Goal: Task Accomplishment & Management: Use online tool/utility

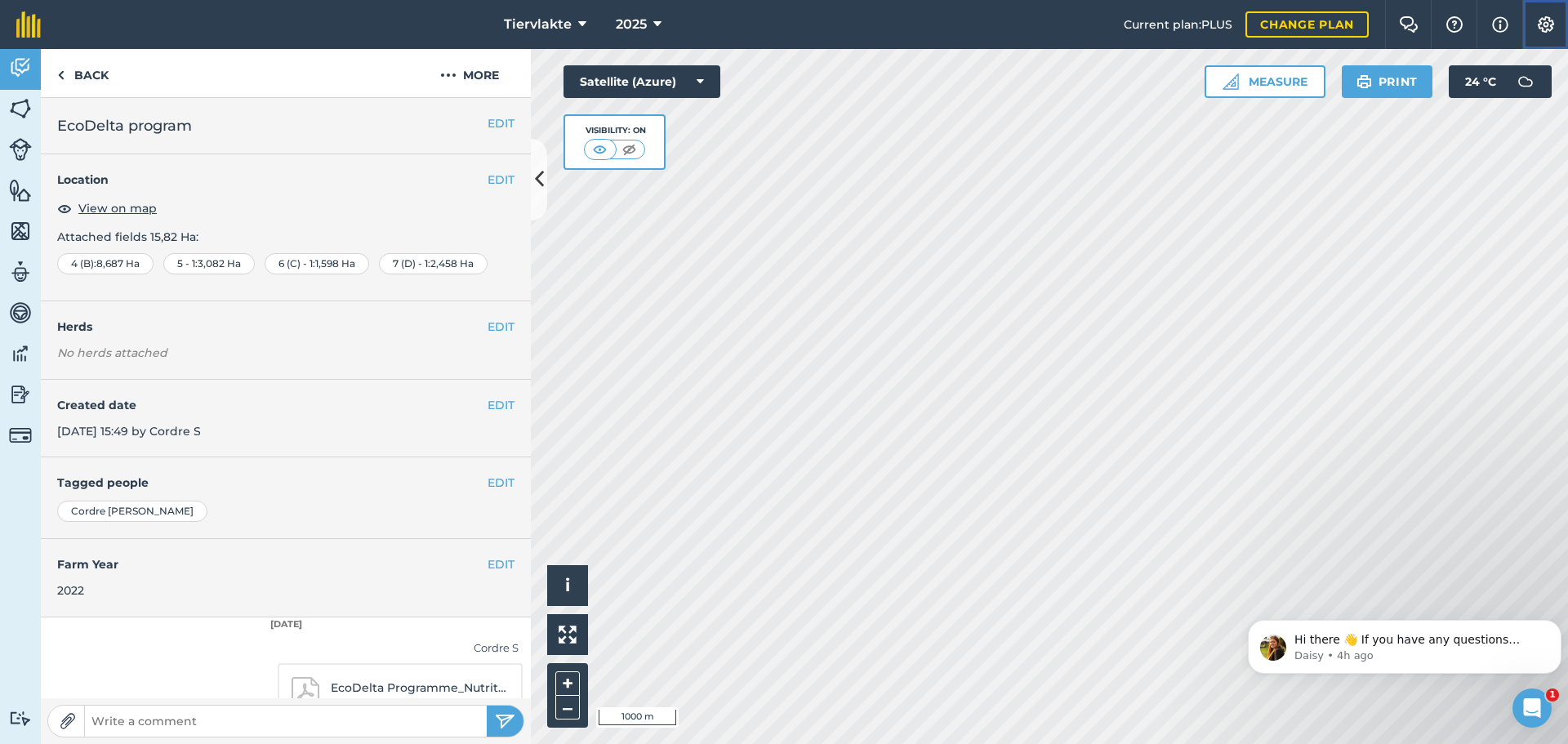
click at [1541, 24] on img at bounding box center [1545, 25] width 19 height 17
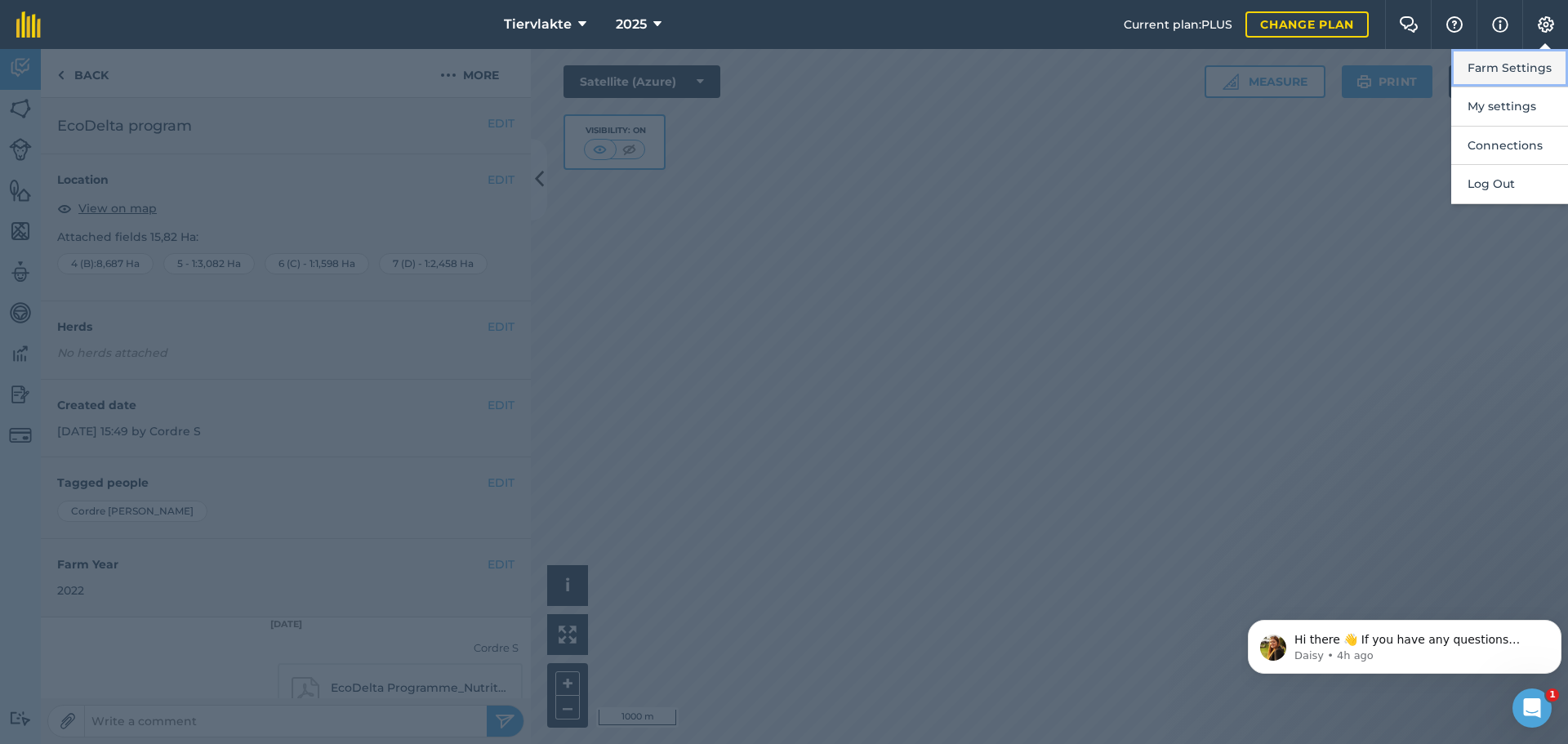
click at [1503, 66] on button "Farm Settings" at bounding box center [1510, 68] width 117 height 38
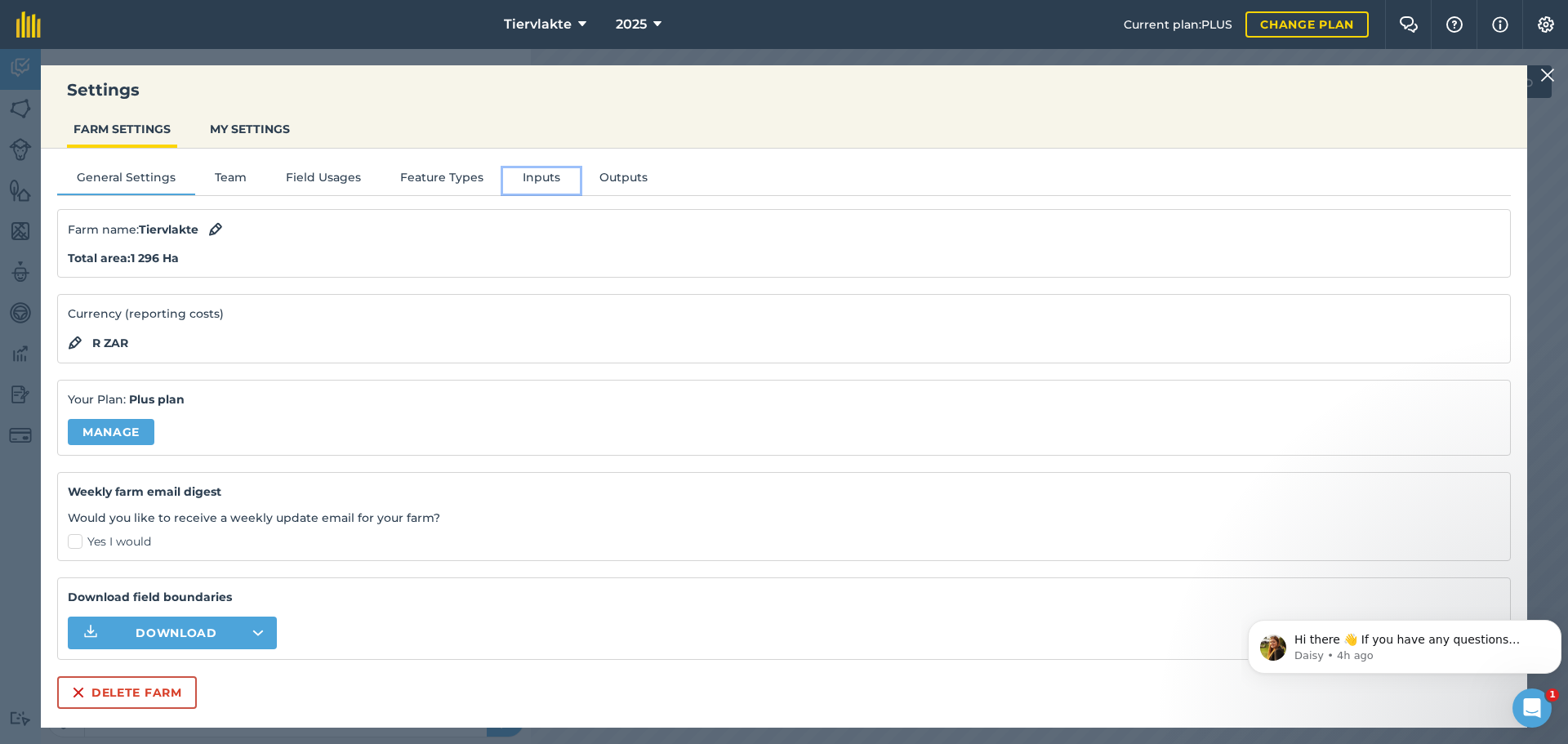
click at [534, 180] on button "Inputs" at bounding box center [542, 180] width 77 height 24
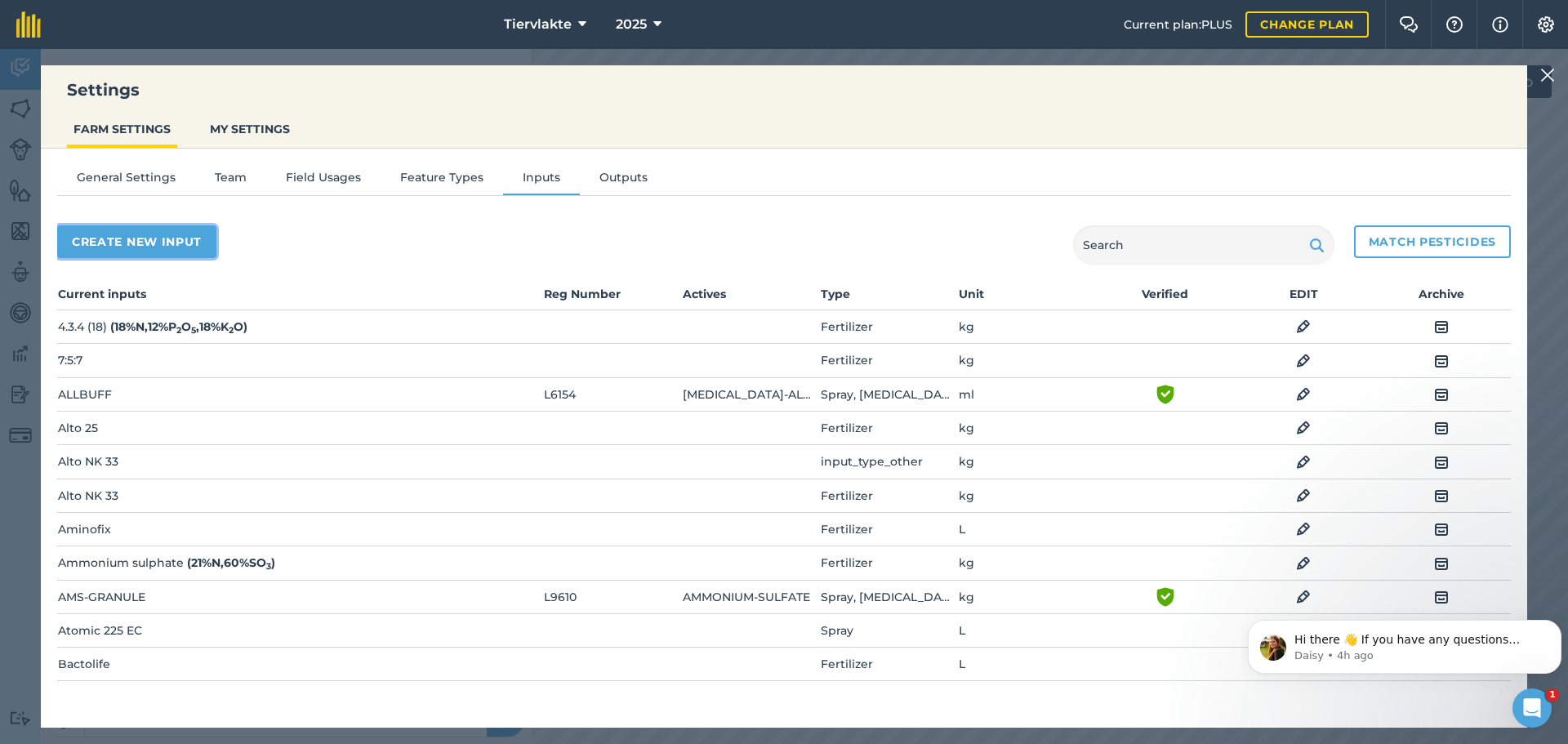
click at [149, 236] on button "Create new input" at bounding box center [136, 241] width 159 height 33
select select "SEED"
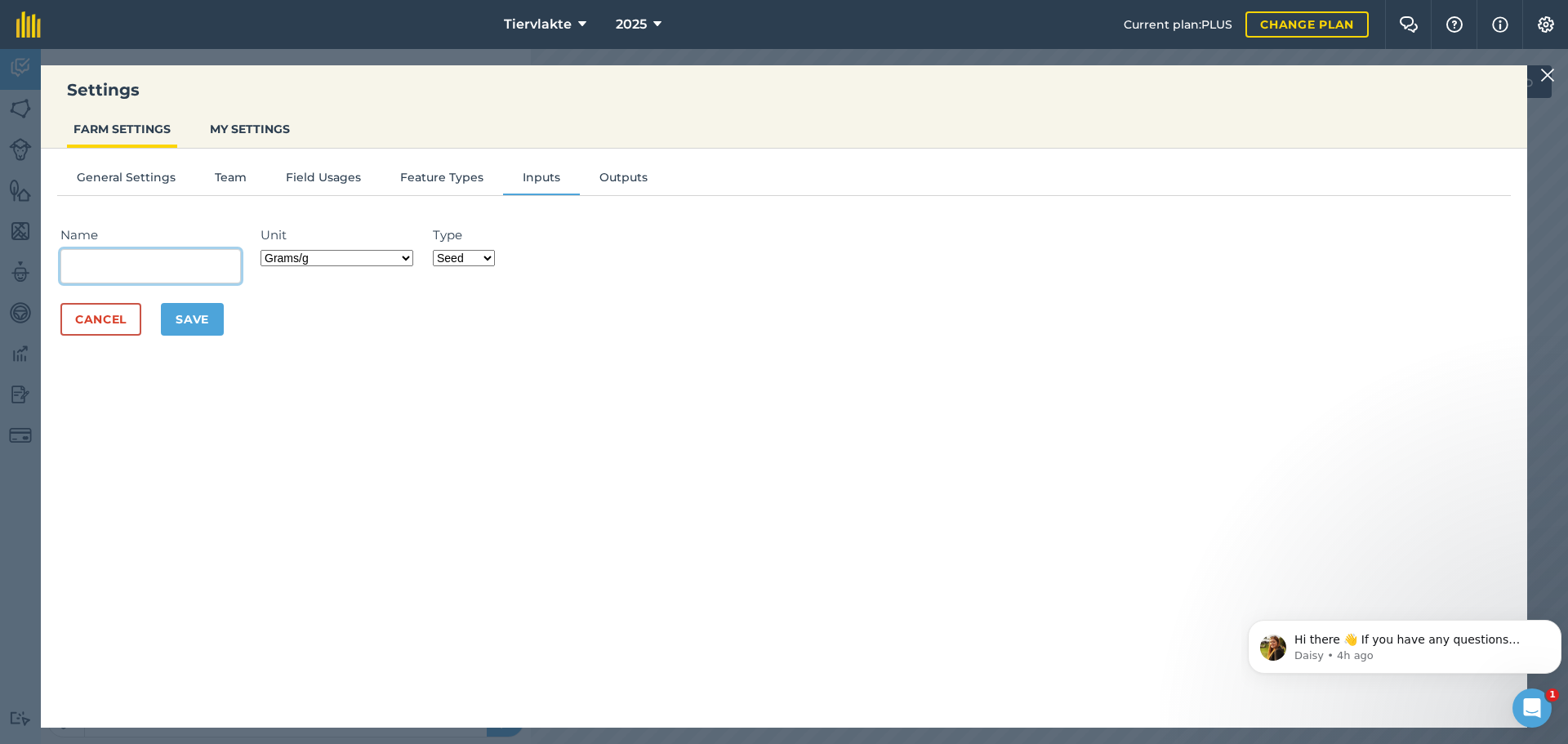
click at [154, 271] on input "Name" at bounding box center [150, 266] width 180 height 34
type input "Bostrin"
click at [494, 259] on select "Fertilizer Seed Spray Fuel Other" at bounding box center [463, 258] width 62 height 17
select select "SPRAY"
click at [438, 250] on select "Fertilizer Seed Spray Fuel Other" at bounding box center [463, 258] width 62 height 17
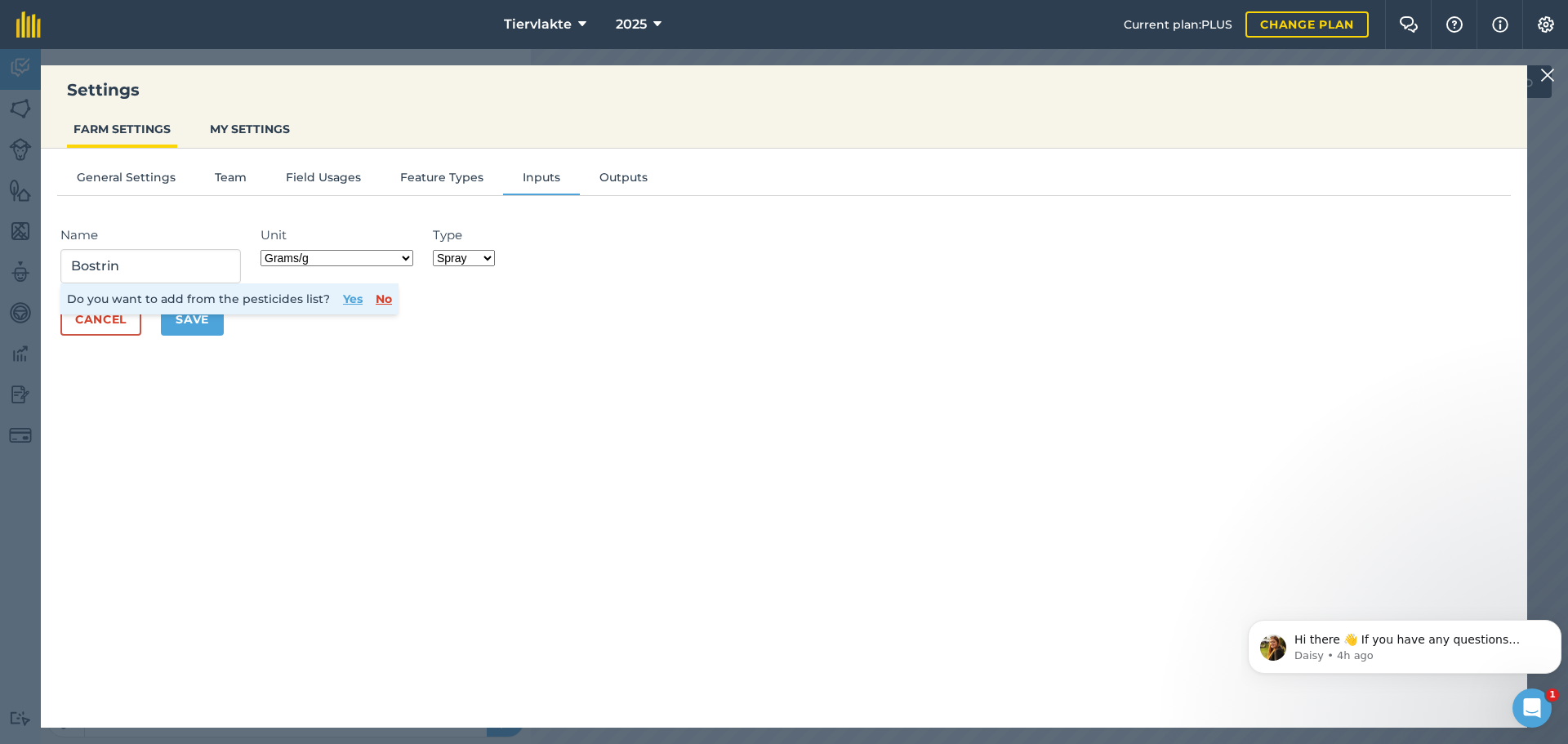
click at [346, 300] on button "Yes" at bounding box center [352, 299] width 19 height 18
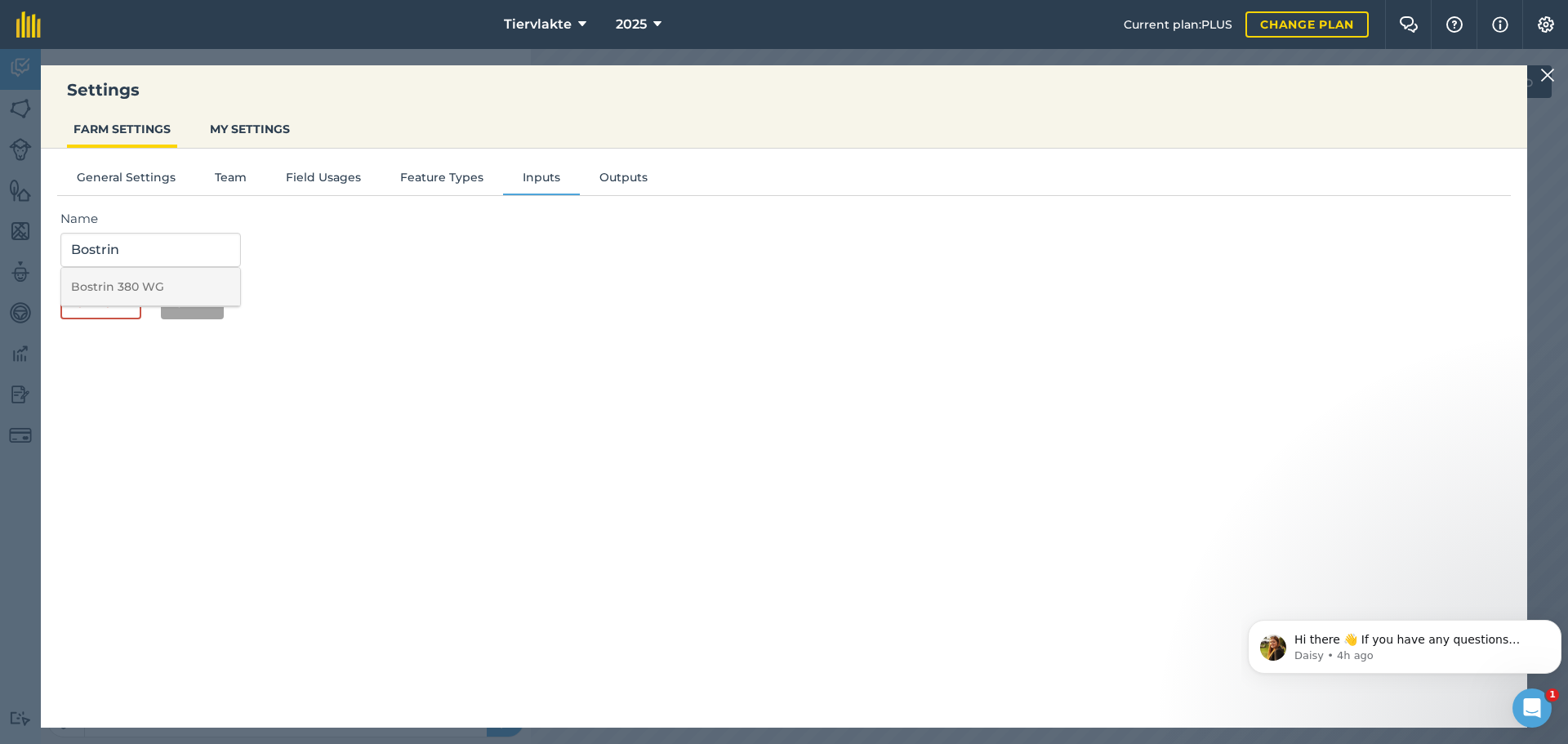
click at [122, 282] on li "Bostrin 380 WG" at bounding box center [150, 287] width 179 height 38
type input "Bostrin 380 WG"
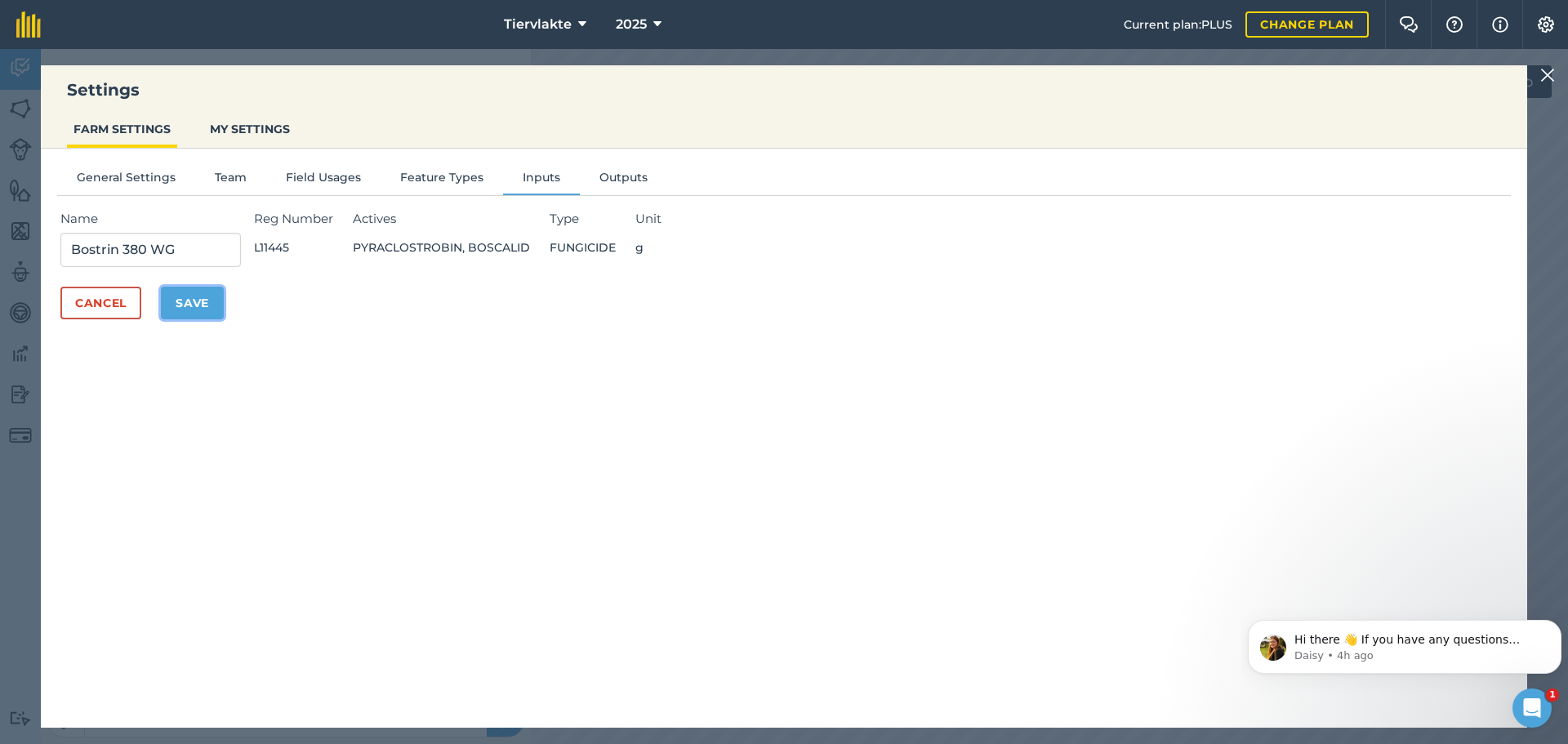
click at [194, 306] on button "Save" at bounding box center [192, 302] width 63 height 33
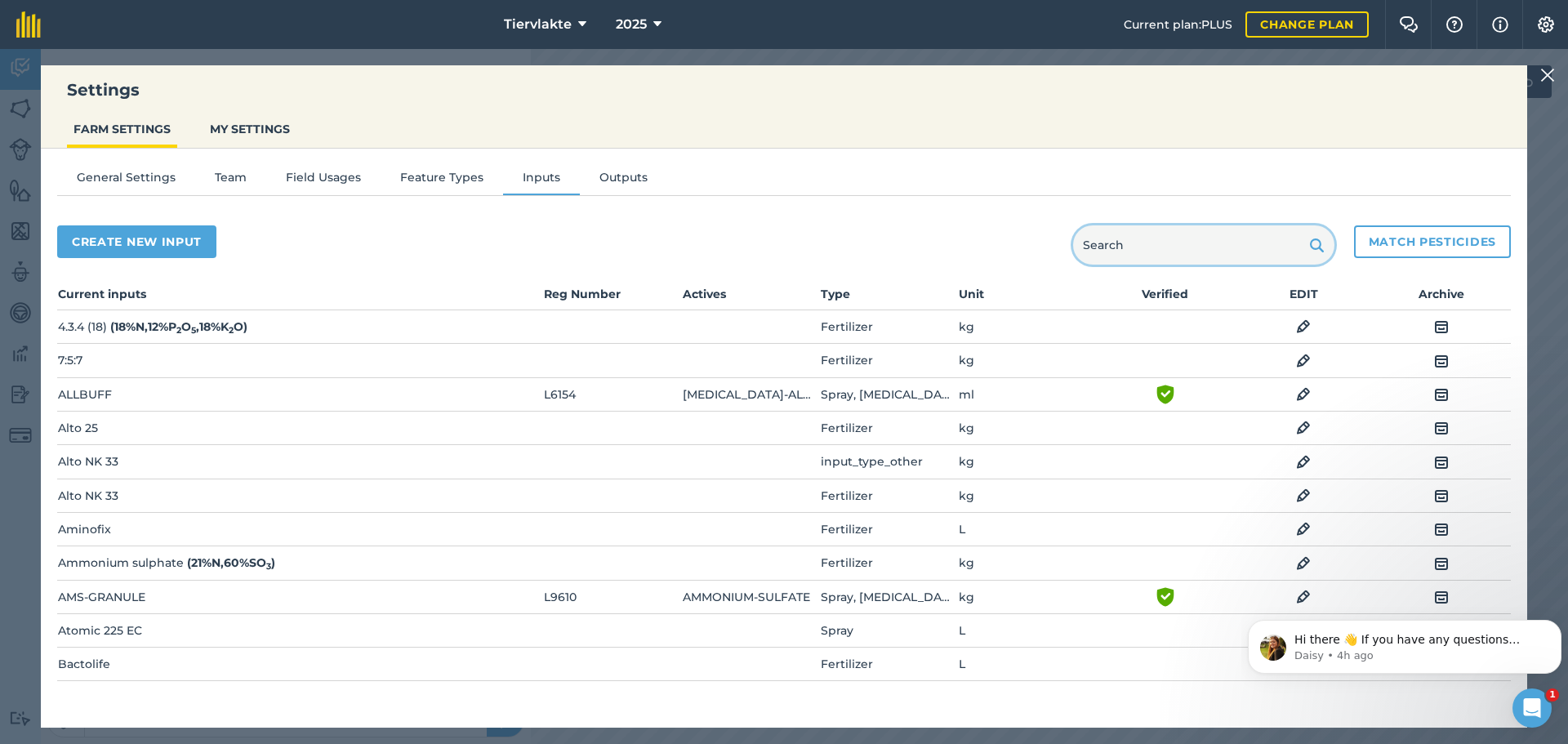
click at [1230, 257] on input "text" at bounding box center [1203, 245] width 261 height 39
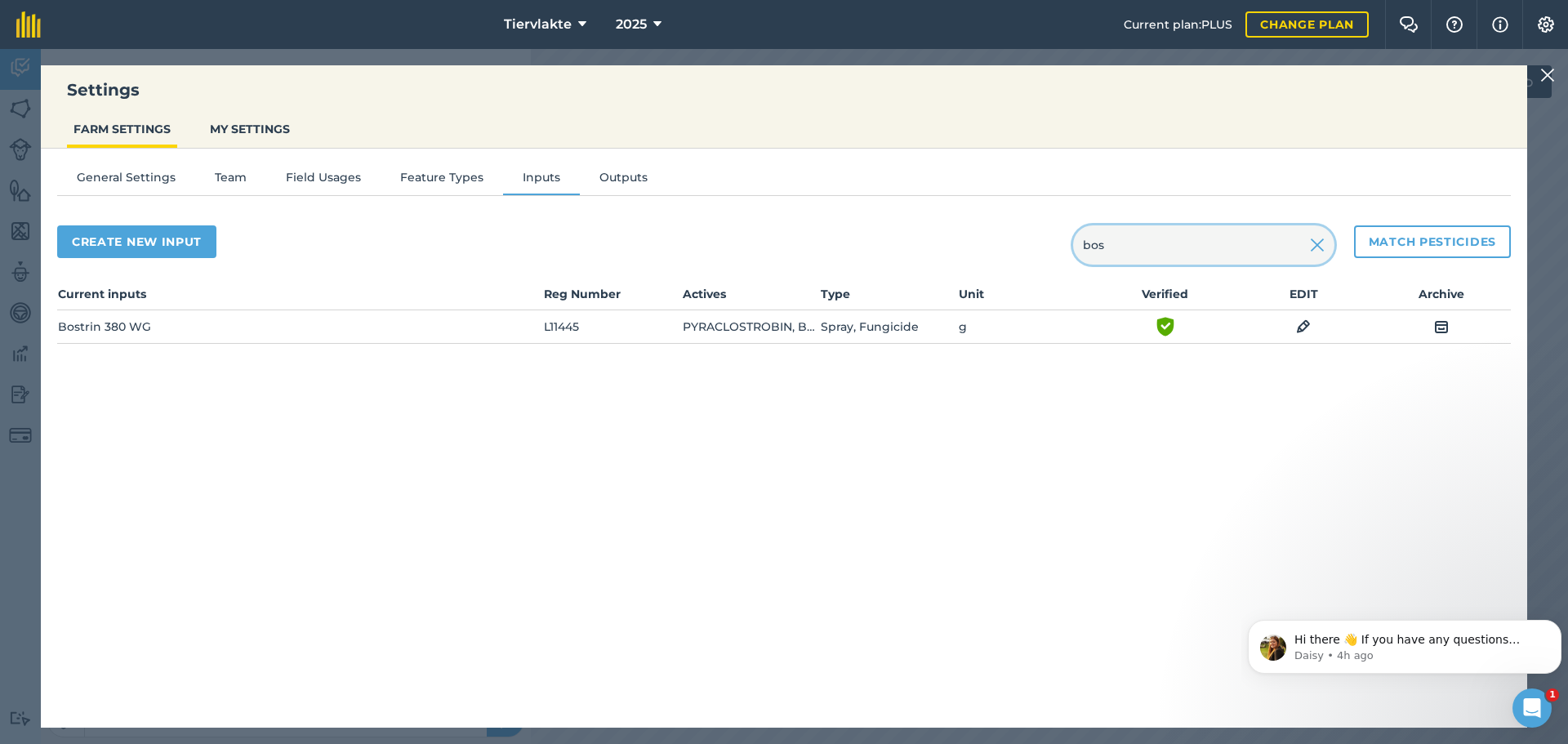
type input "bos"
click at [1308, 329] on img at bounding box center [1303, 326] width 15 height 19
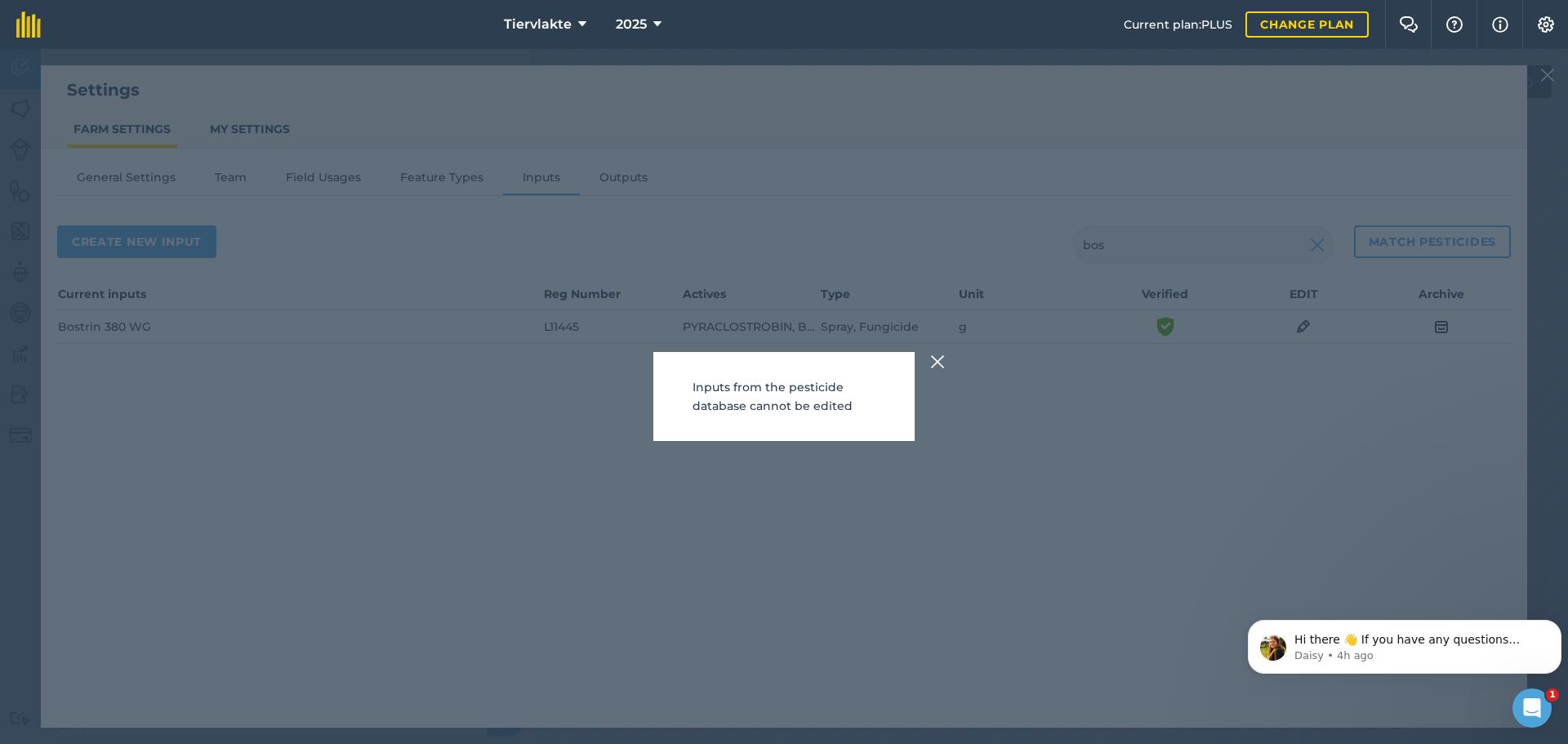
click at [943, 357] on img at bounding box center [938, 362] width 15 height 19
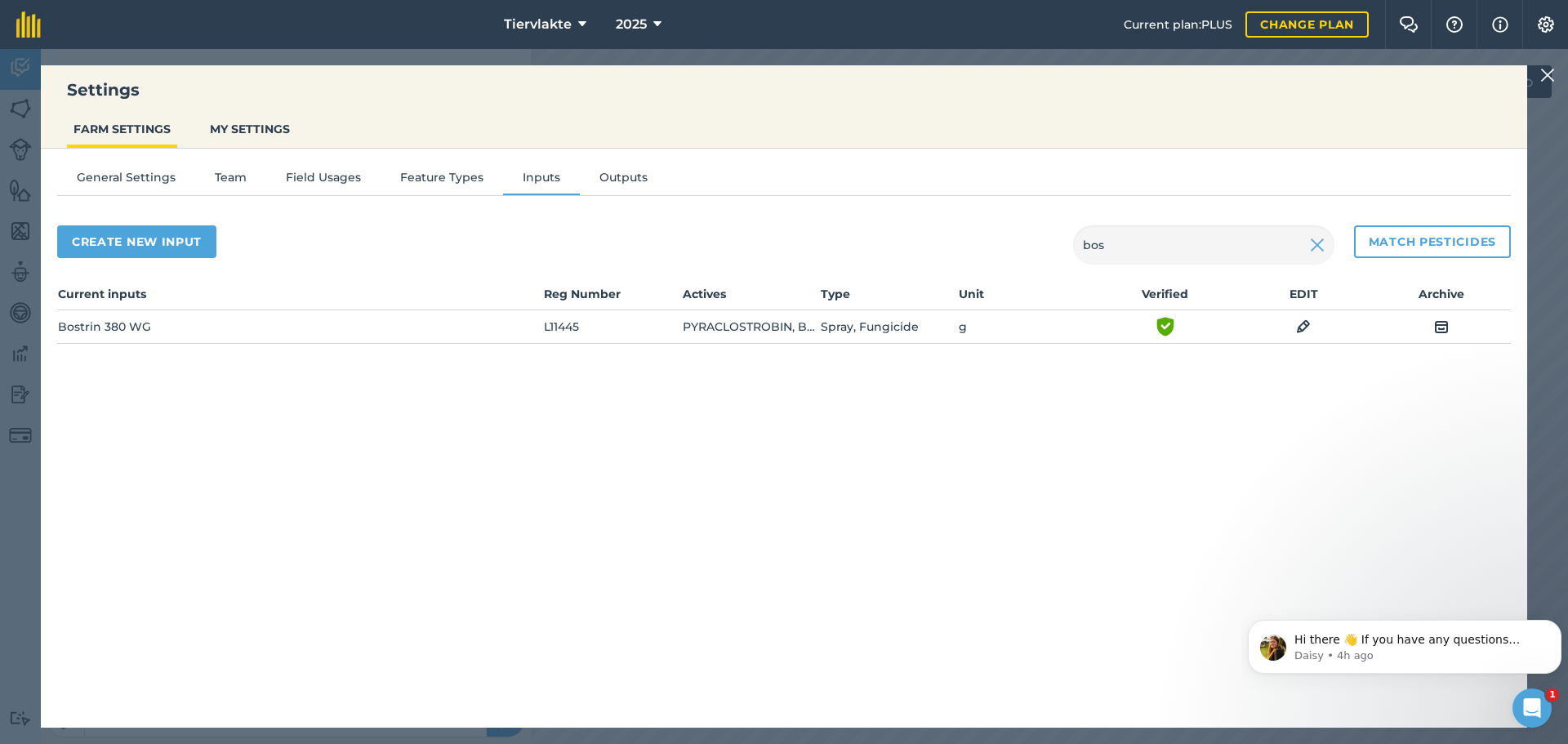
click at [1549, 75] on img at bounding box center [1548, 74] width 15 height 19
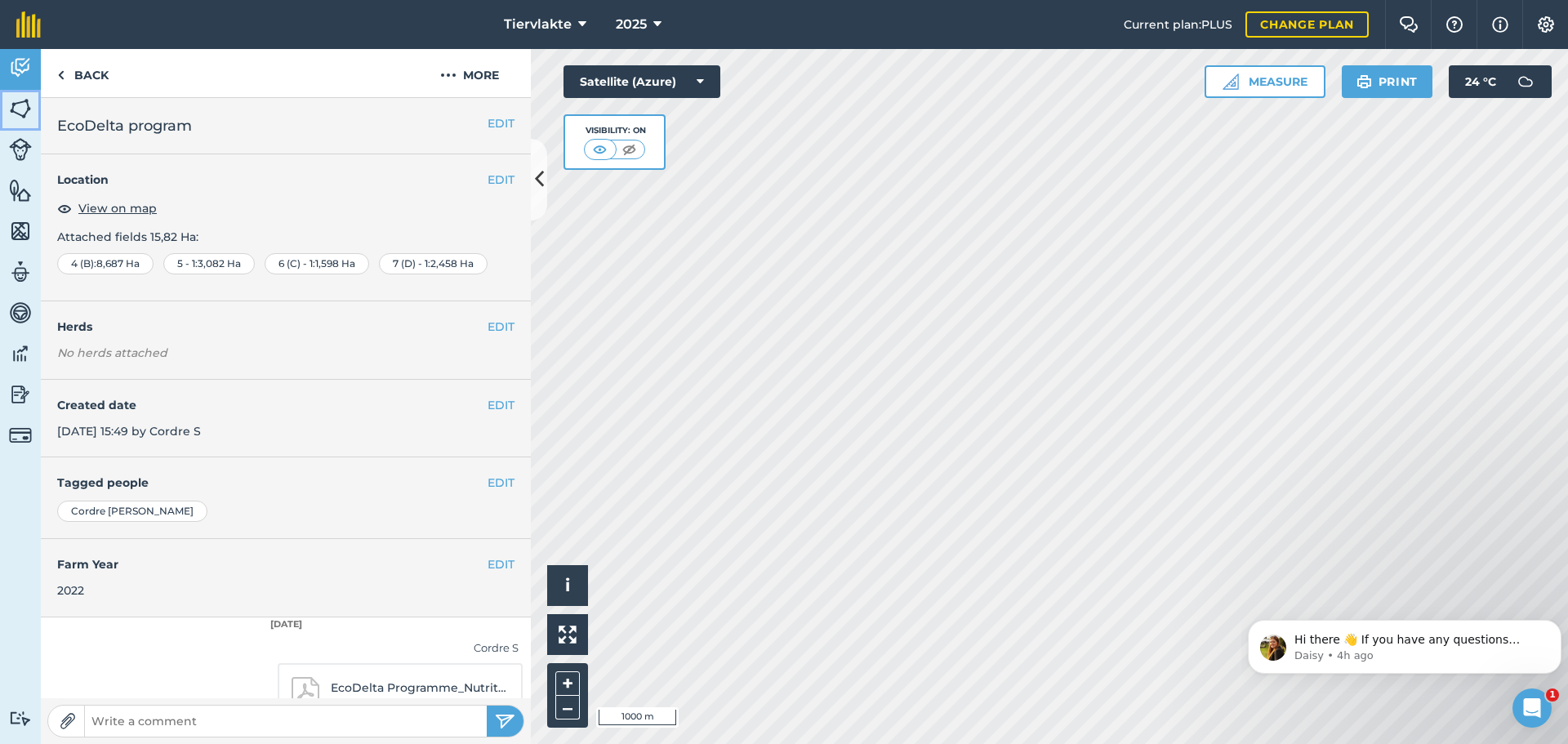
click at [18, 101] on img at bounding box center [20, 108] width 23 height 24
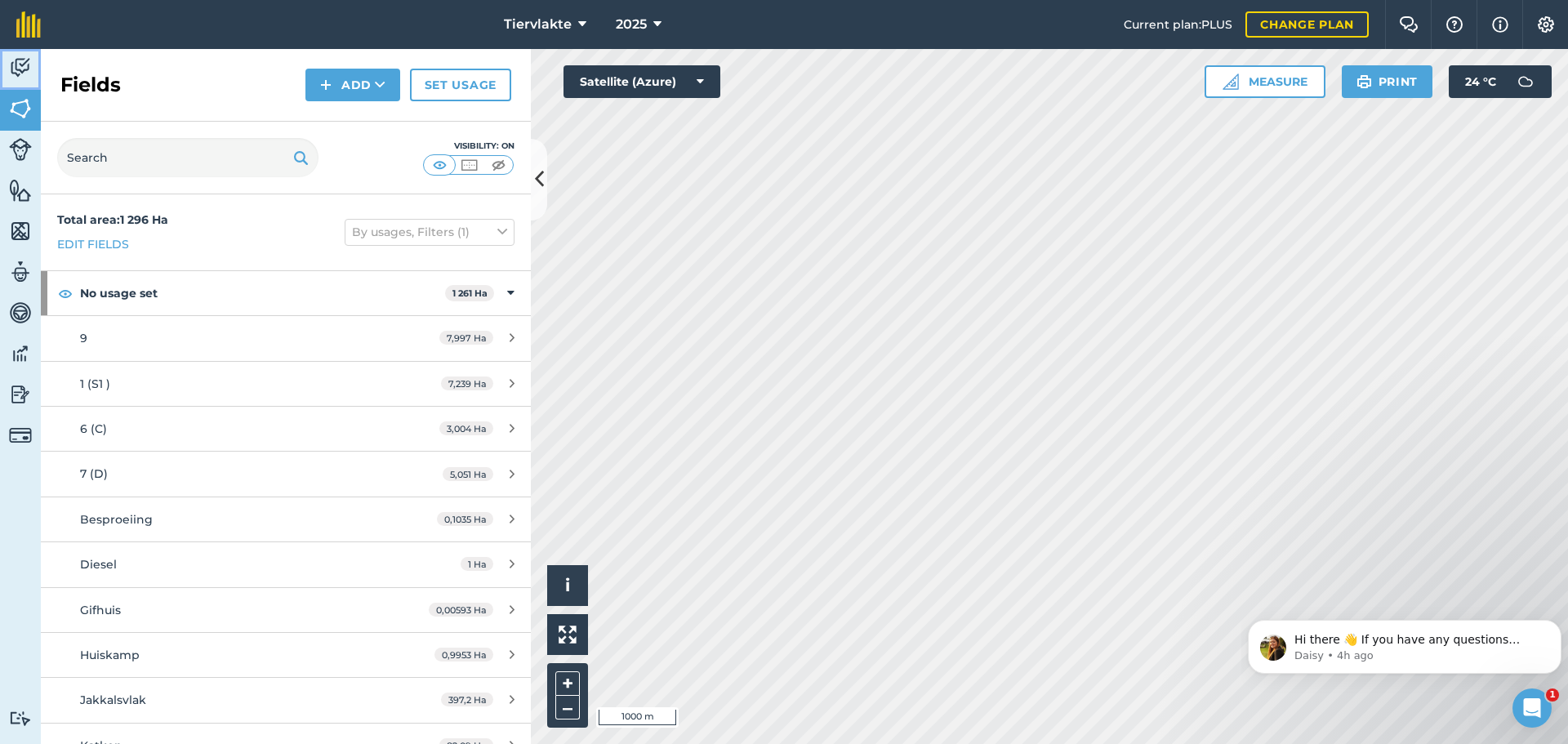
click at [18, 68] on img at bounding box center [20, 68] width 23 height 24
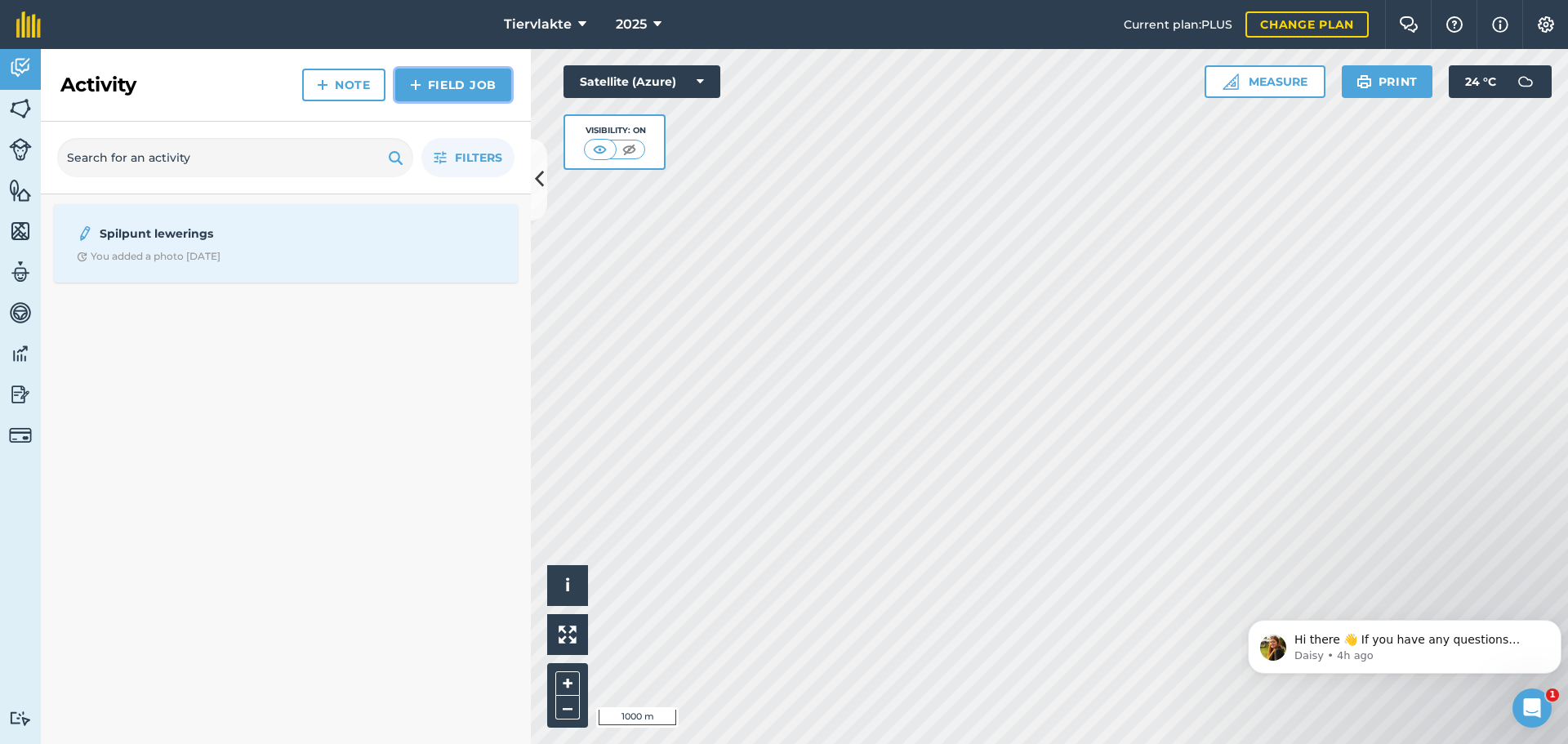
click at [458, 91] on link "Field Job" at bounding box center [453, 84] width 116 height 33
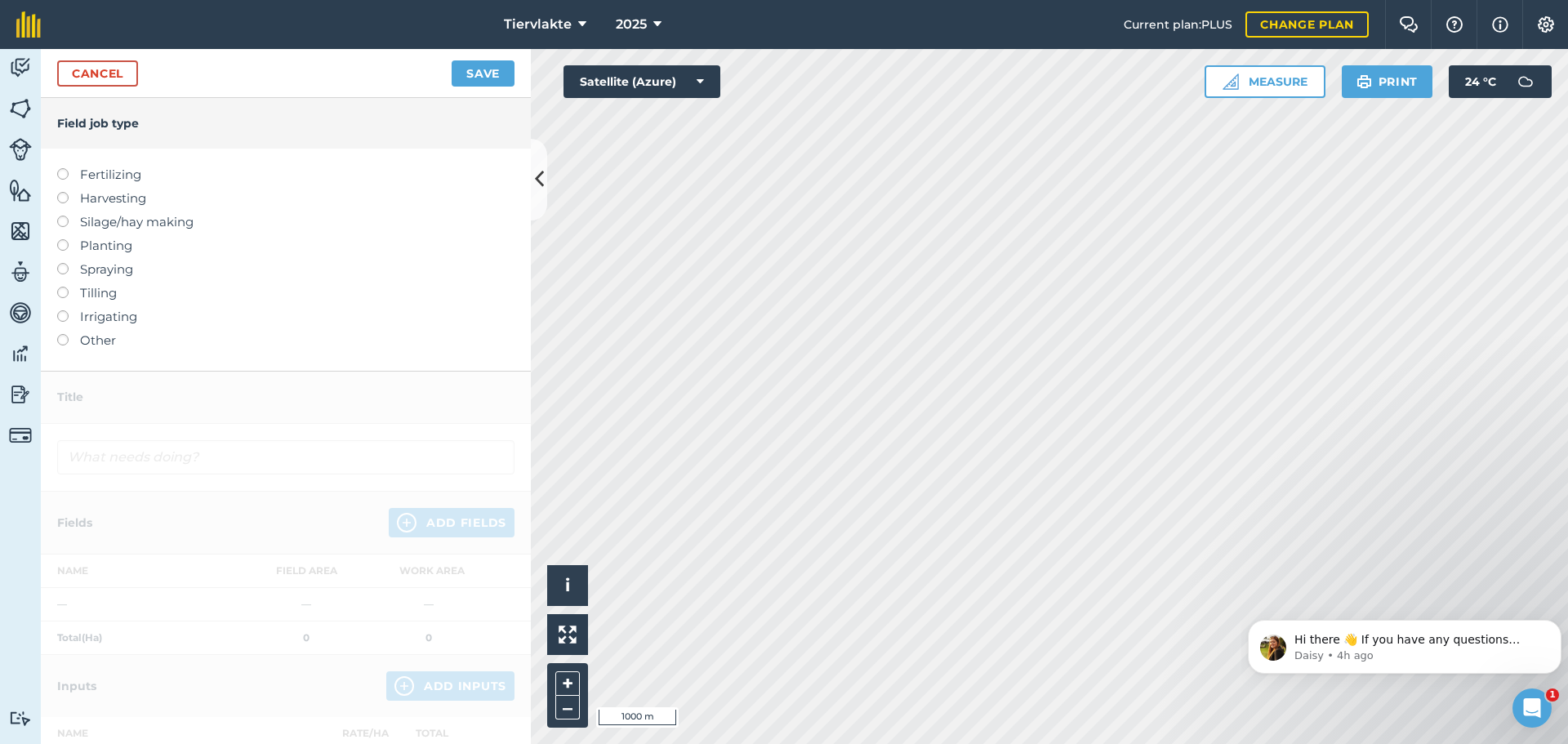
click at [130, 266] on label "Spraying" at bounding box center [286, 269] width 458 height 19
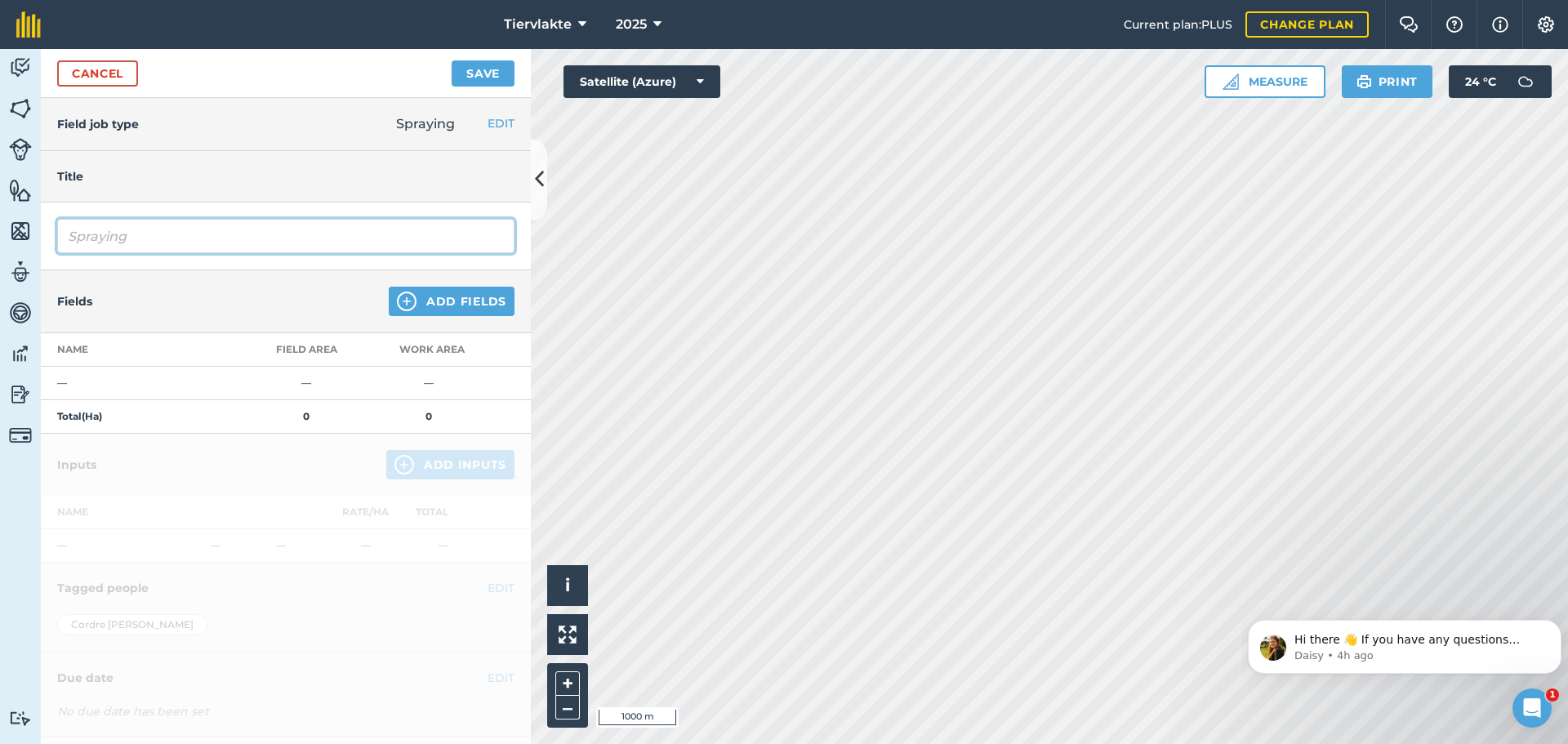
click at [238, 245] on input "Spraying" at bounding box center [286, 235] width 458 height 34
type input "S"
type input "Bostrin prys"
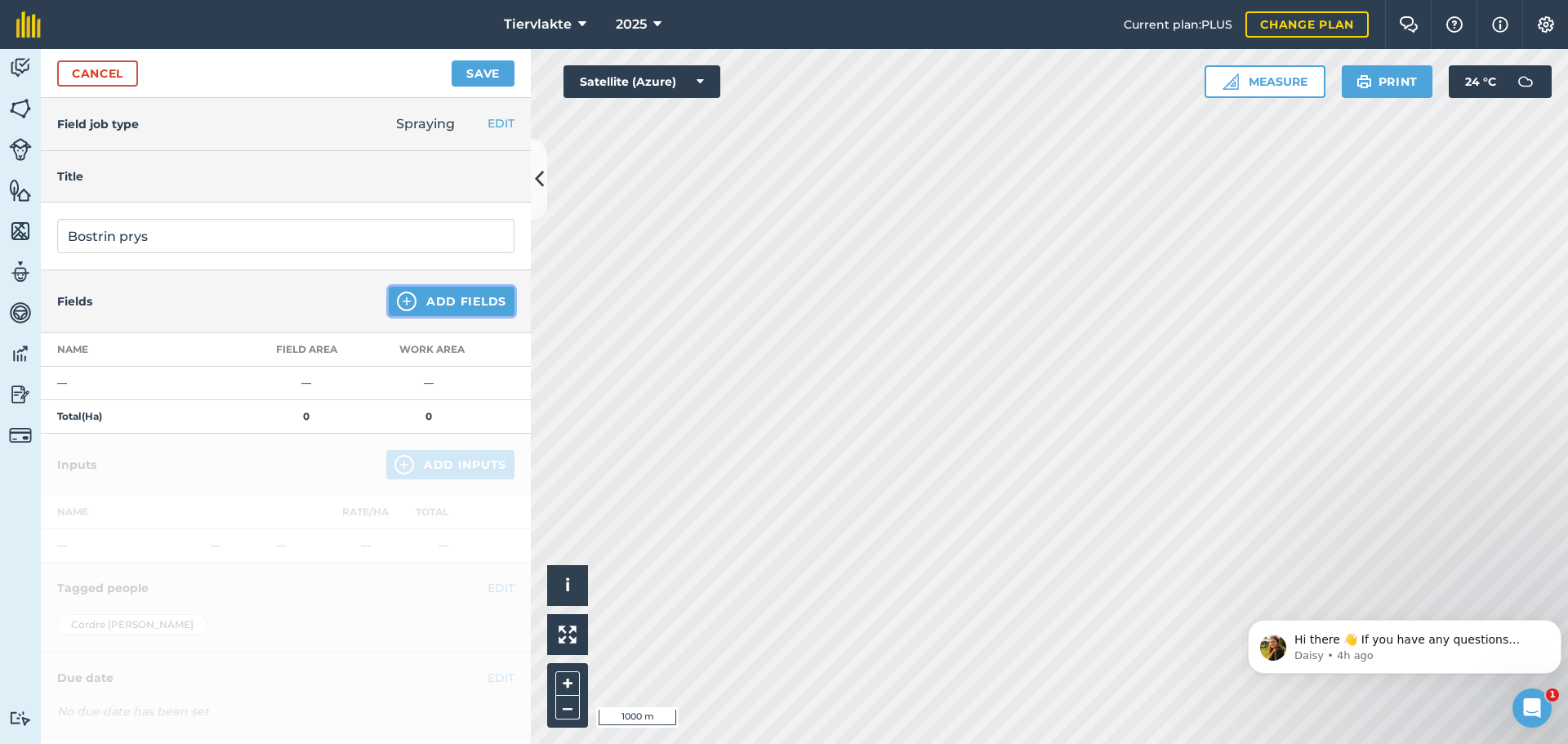
click at [439, 311] on button "Add Fields" at bounding box center [452, 301] width 126 height 29
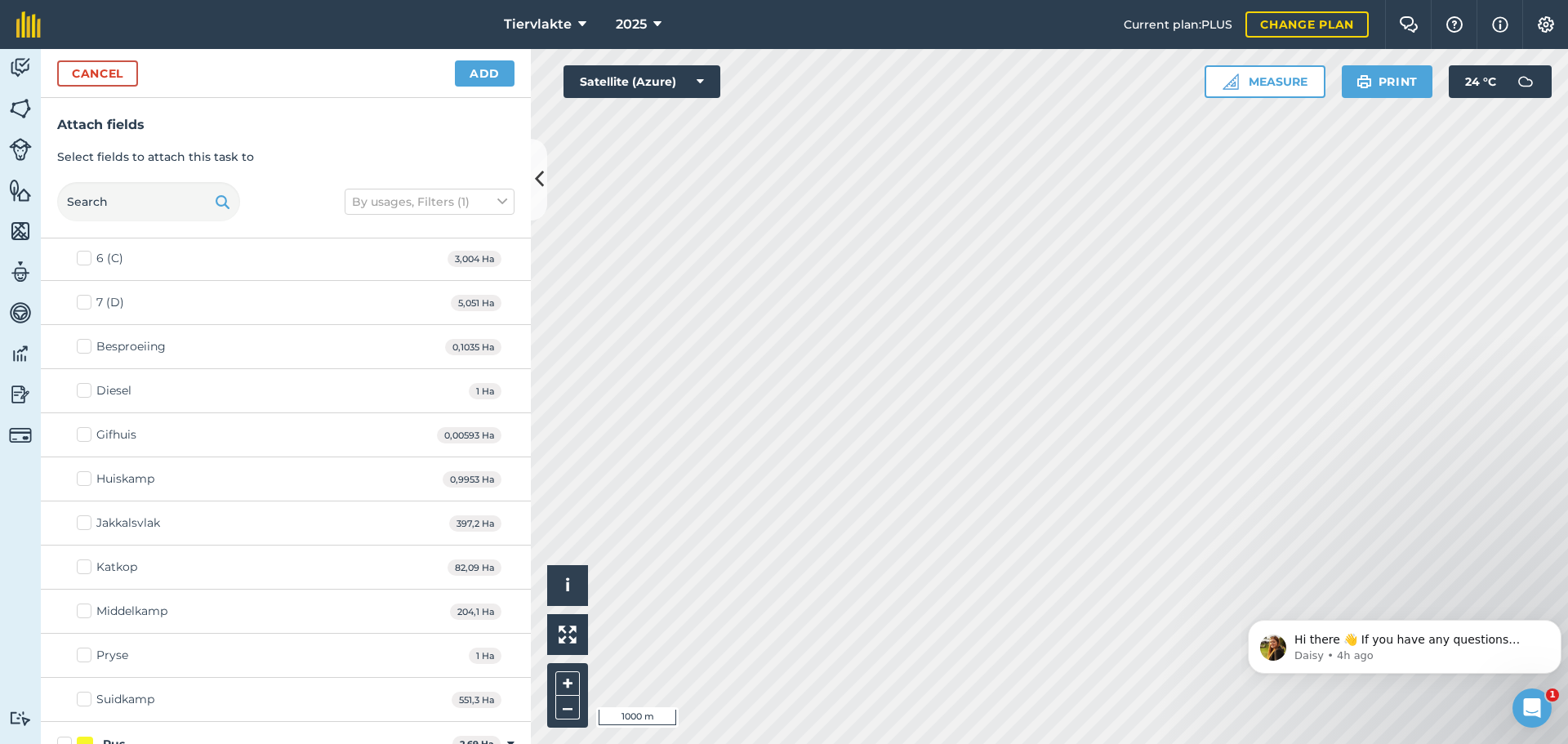
scroll to position [164, 0]
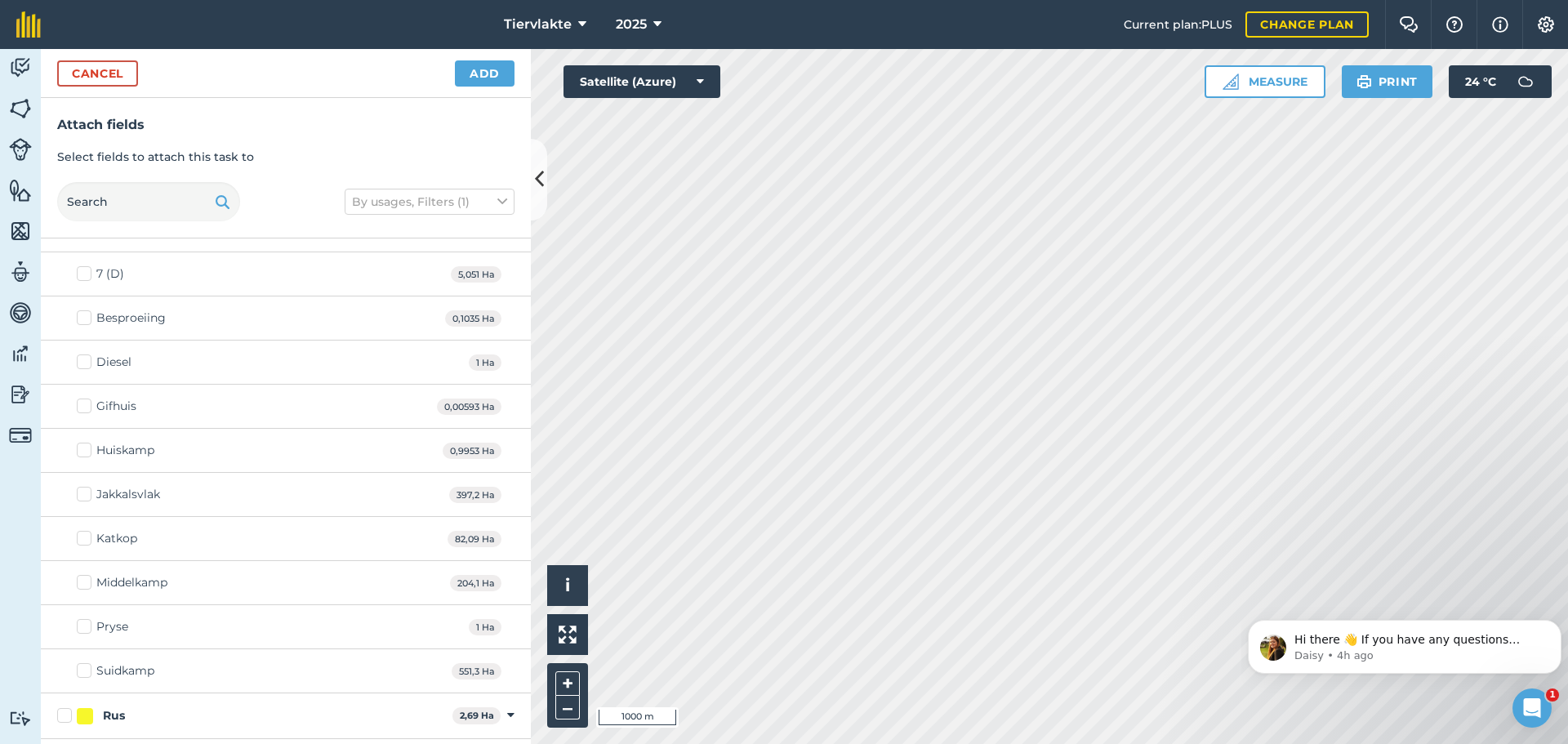
click at [81, 405] on label "Gifhuis" at bounding box center [106, 406] width 59 height 18
click at [81, 405] on input "Gifhuis" at bounding box center [82, 402] width 11 height 11
checkbox input "true"
click at [485, 76] on button "Add" at bounding box center [484, 73] width 59 height 26
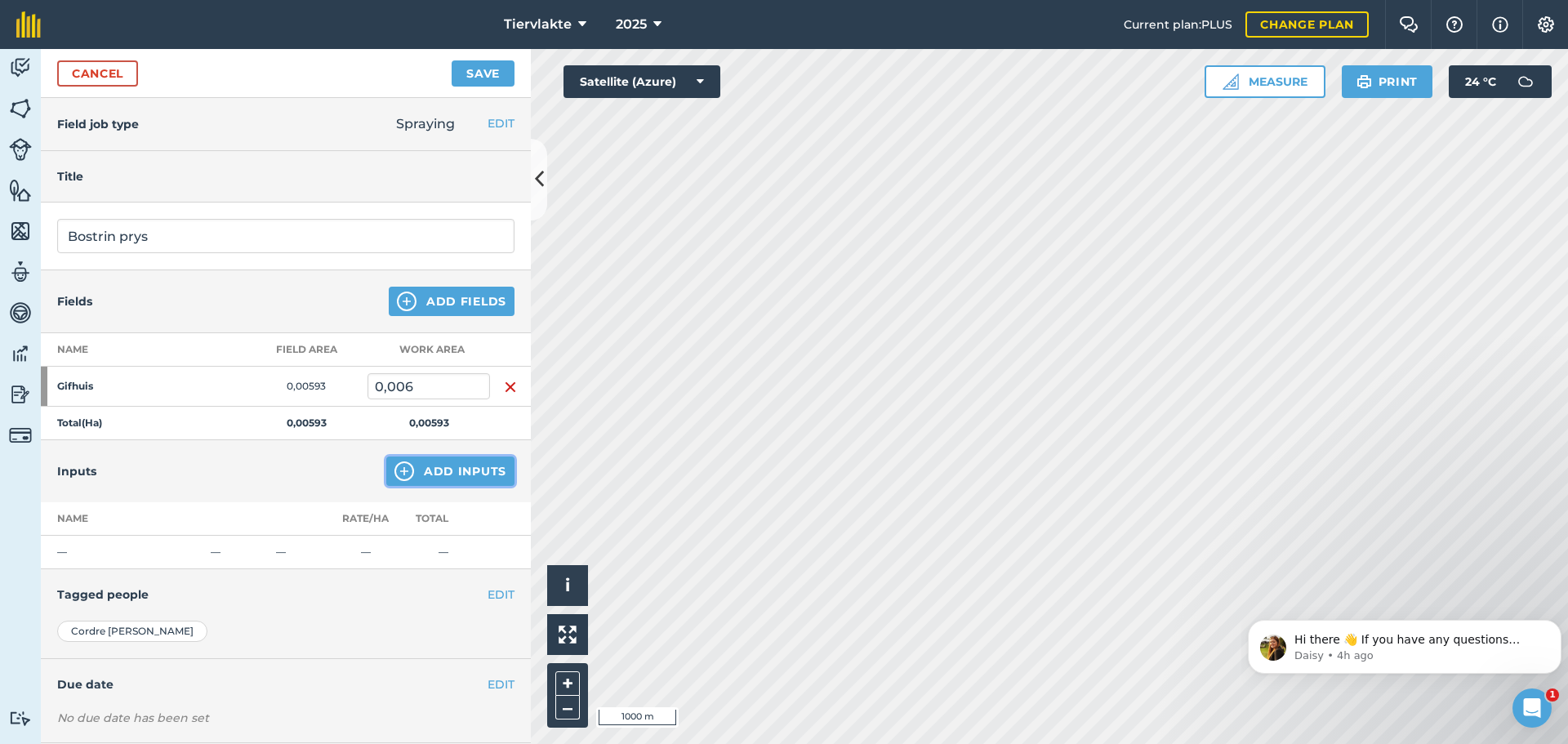
click at [435, 477] on button "Add Inputs" at bounding box center [451, 471] width 129 height 29
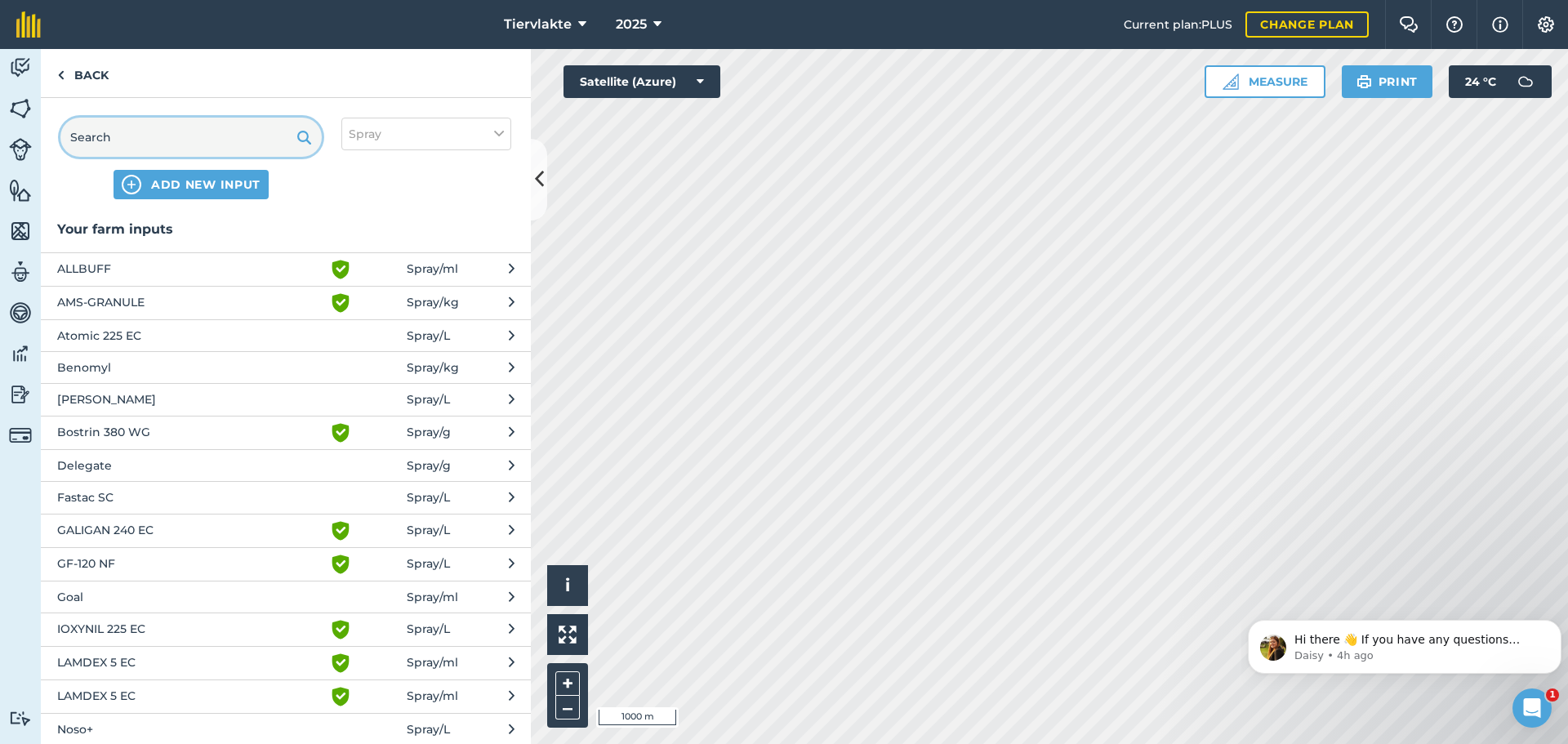
click at [205, 138] on input "text" at bounding box center [190, 137] width 261 height 39
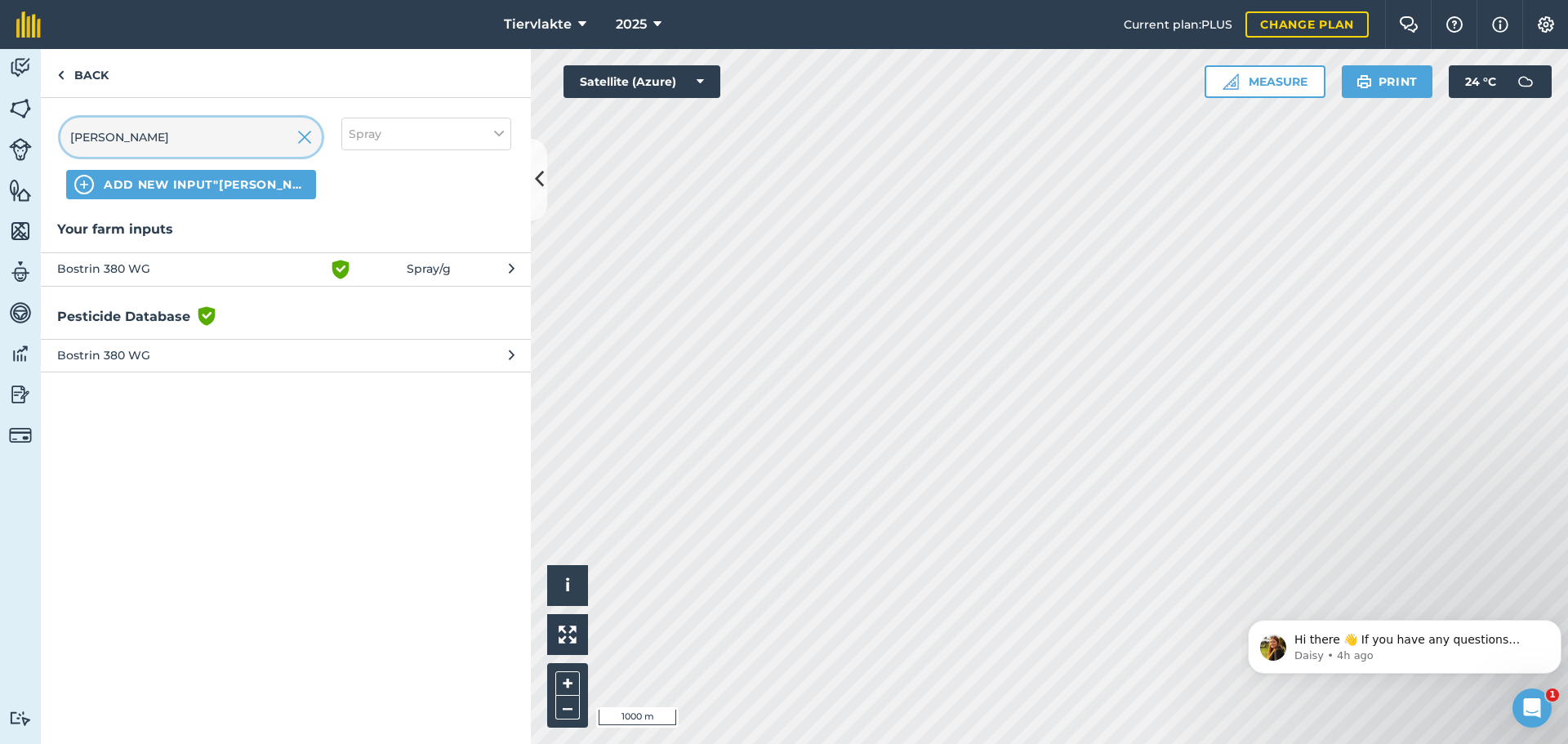
type input "[PERSON_NAME]"
click at [111, 355] on span "Bostrin 380 WG" at bounding box center [190, 356] width 267 height 18
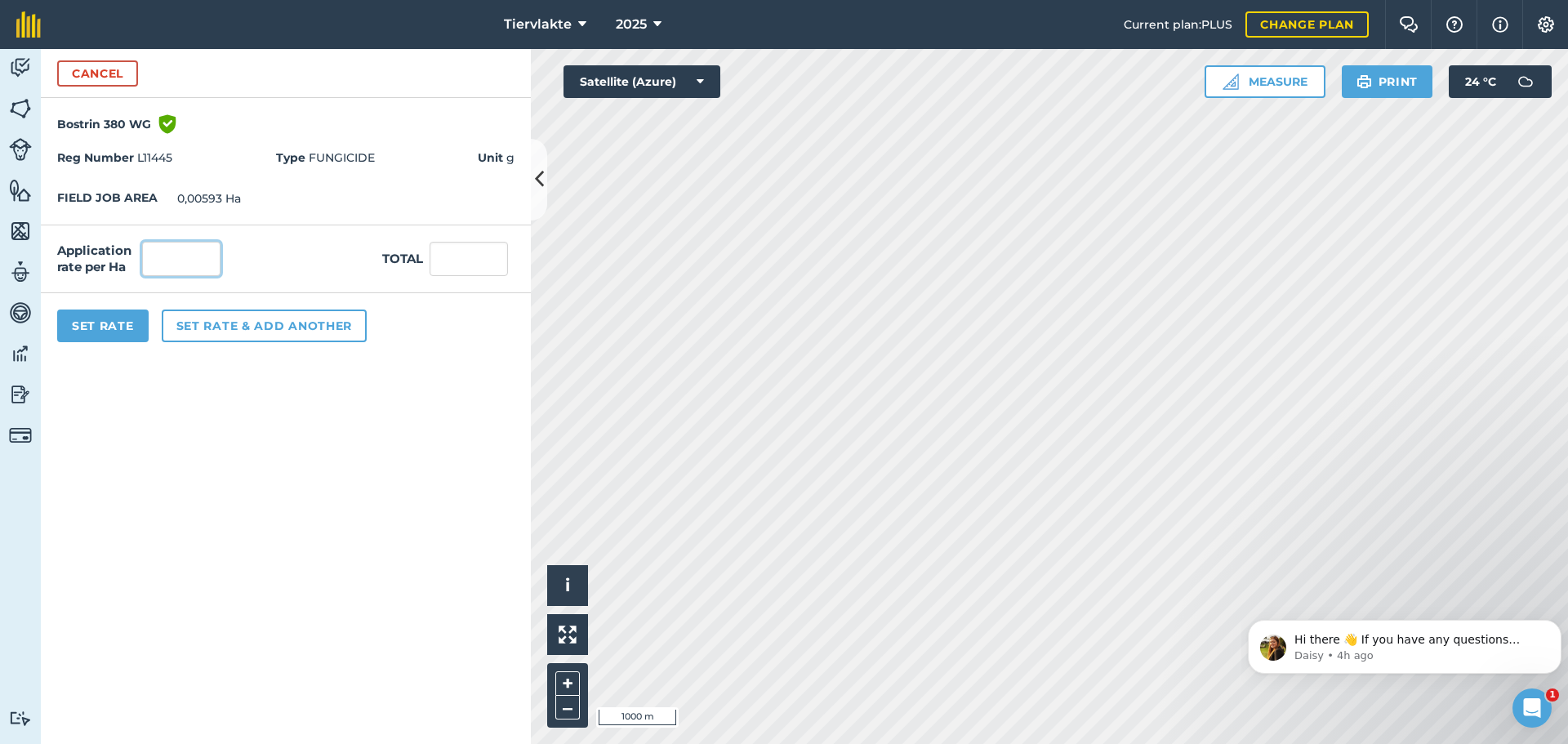
click at [177, 261] on input "text" at bounding box center [181, 259] width 78 height 34
type input "1"
type input "0,006"
type input "1,012"
click at [120, 329] on button "Set Rate" at bounding box center [103, 326] width 92 height 33
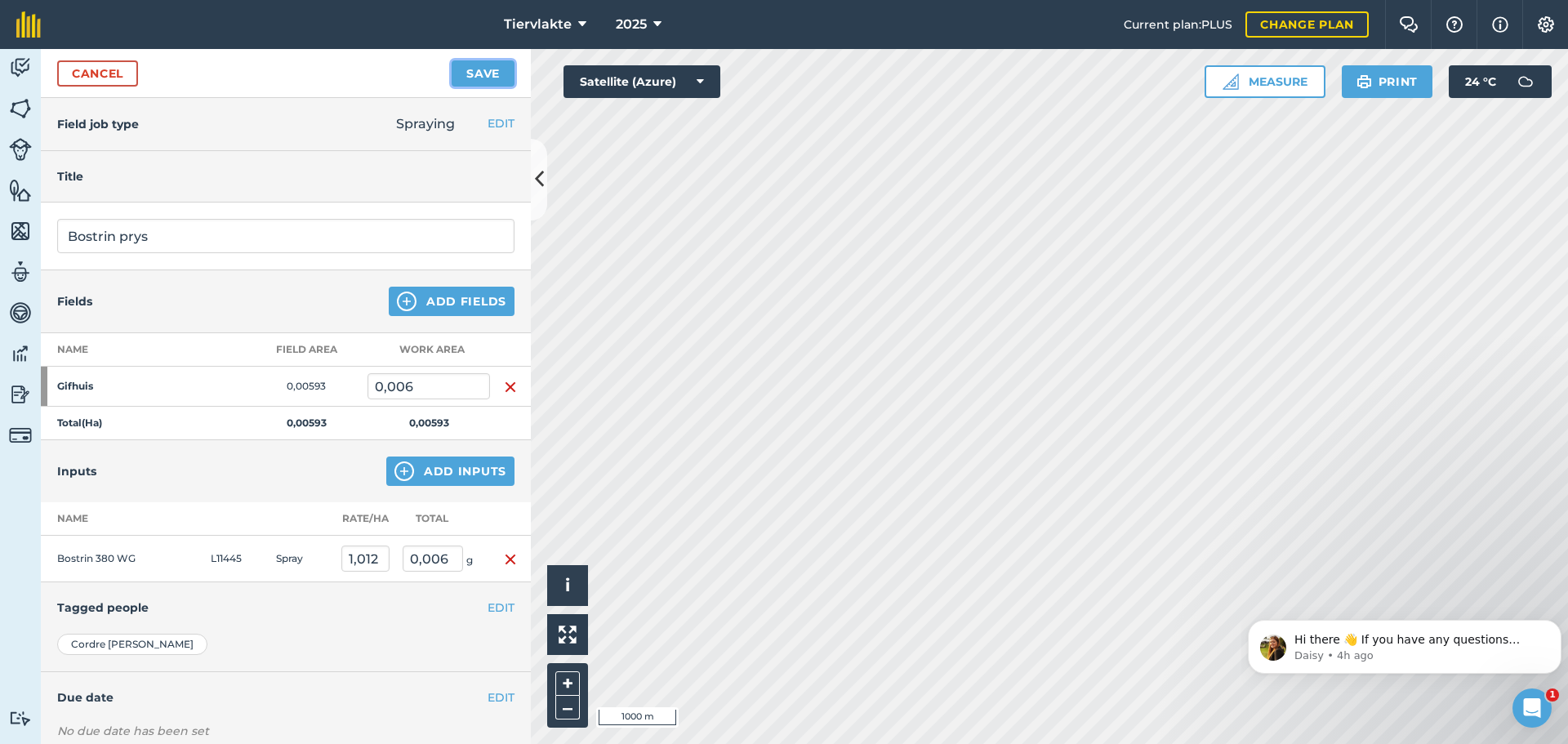
click at [473, 74] on button "Save" at bounding box center [483, 73] width 63 height 26
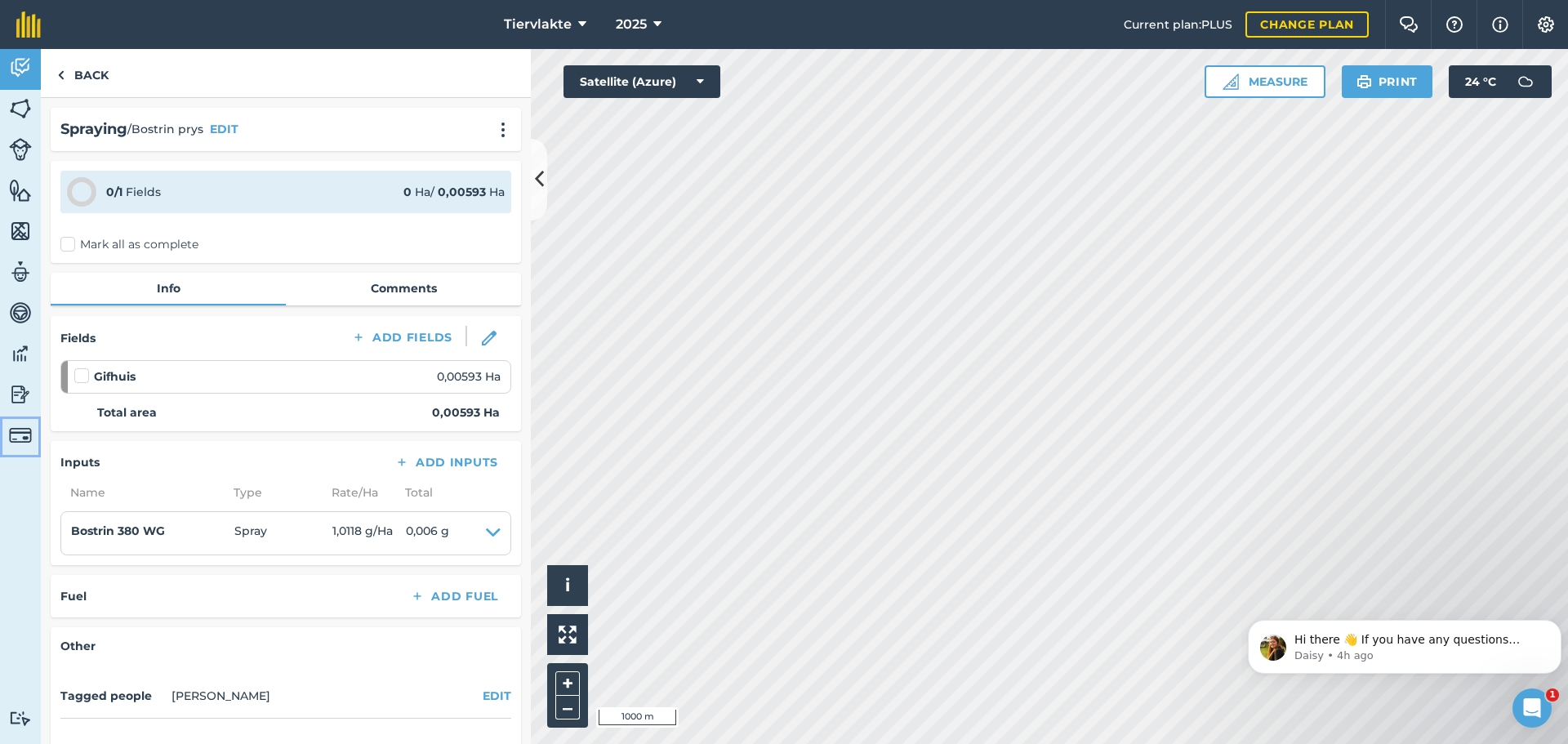
click at [18, 429] on img at bounding box center [20, 435] width 23 height 23
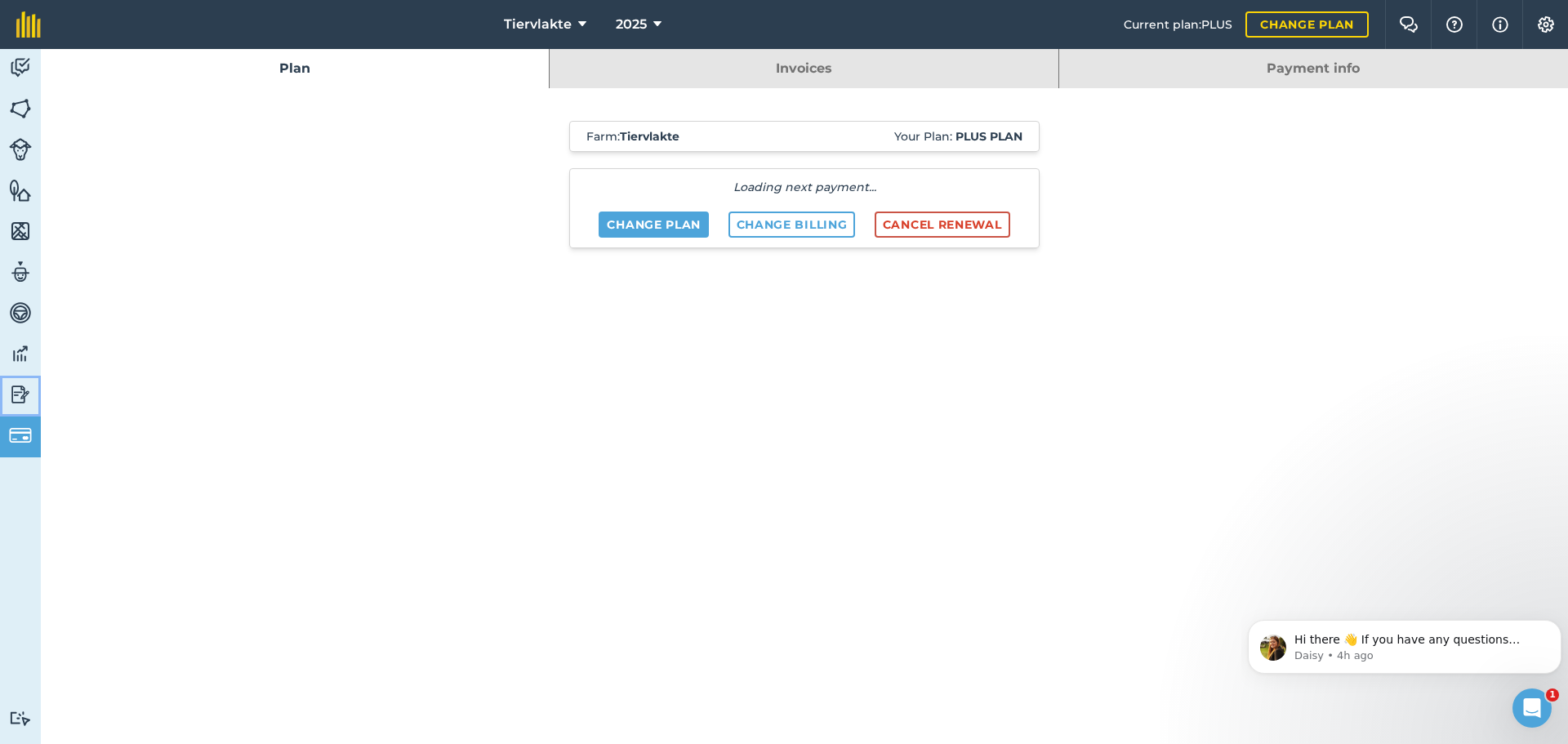
click at [22, 392] on img at bounding box center [20, 394] width 23 height 24
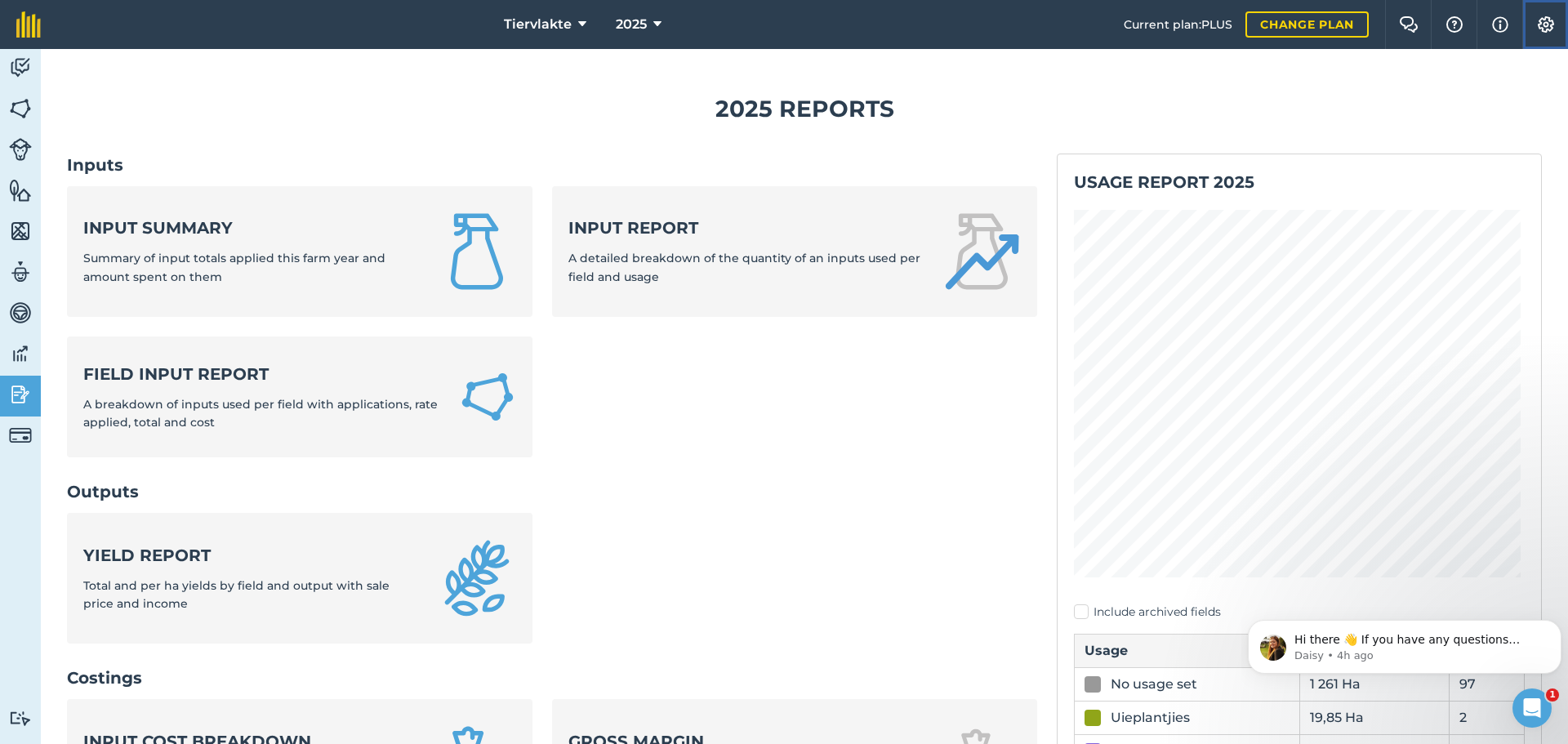
click at [1545, 21] on img at bounding box center [1545, 25] width 19 height 17
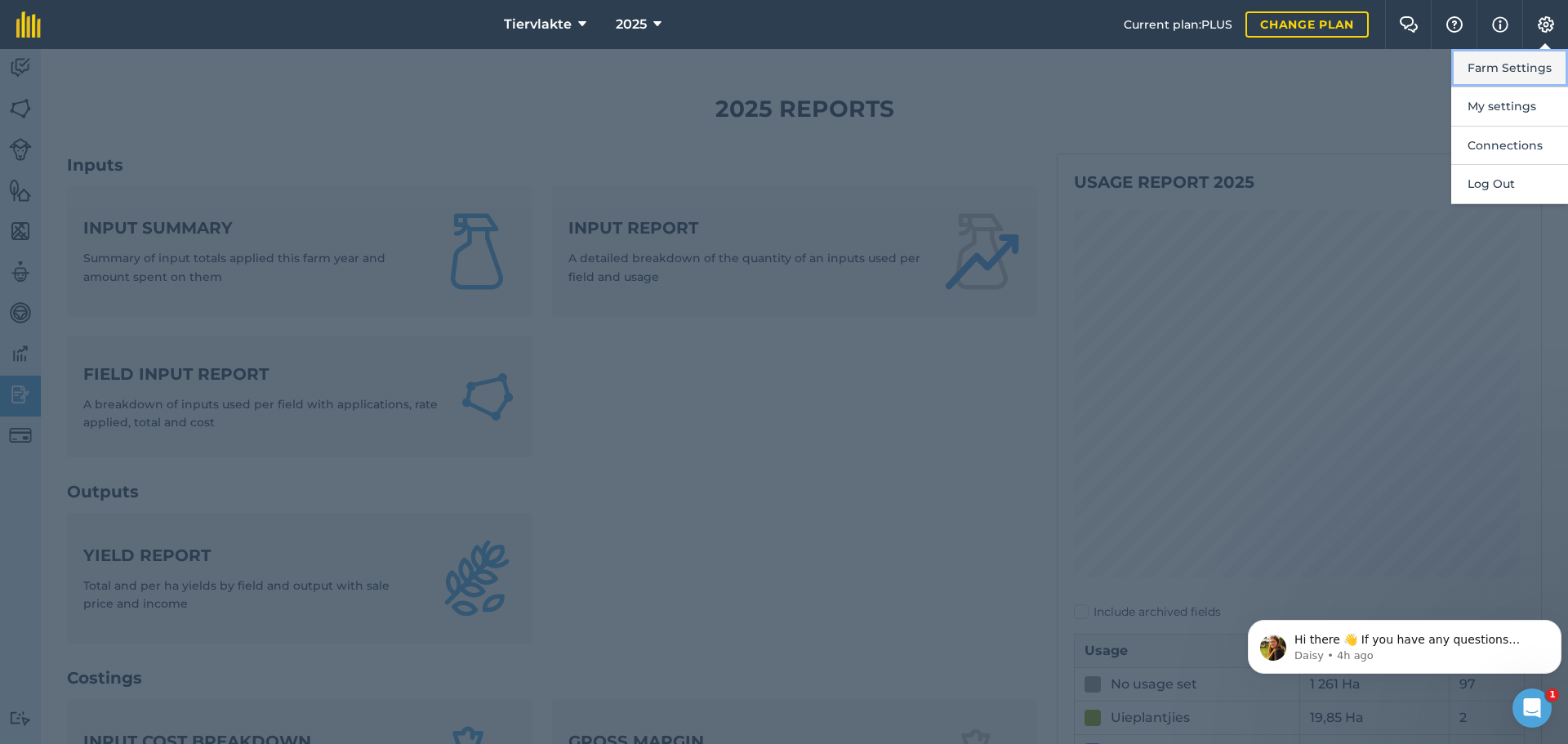
click at [1513, 68] on button "Farm Settings" at bounding box center [1510, 68] width 117 height 38
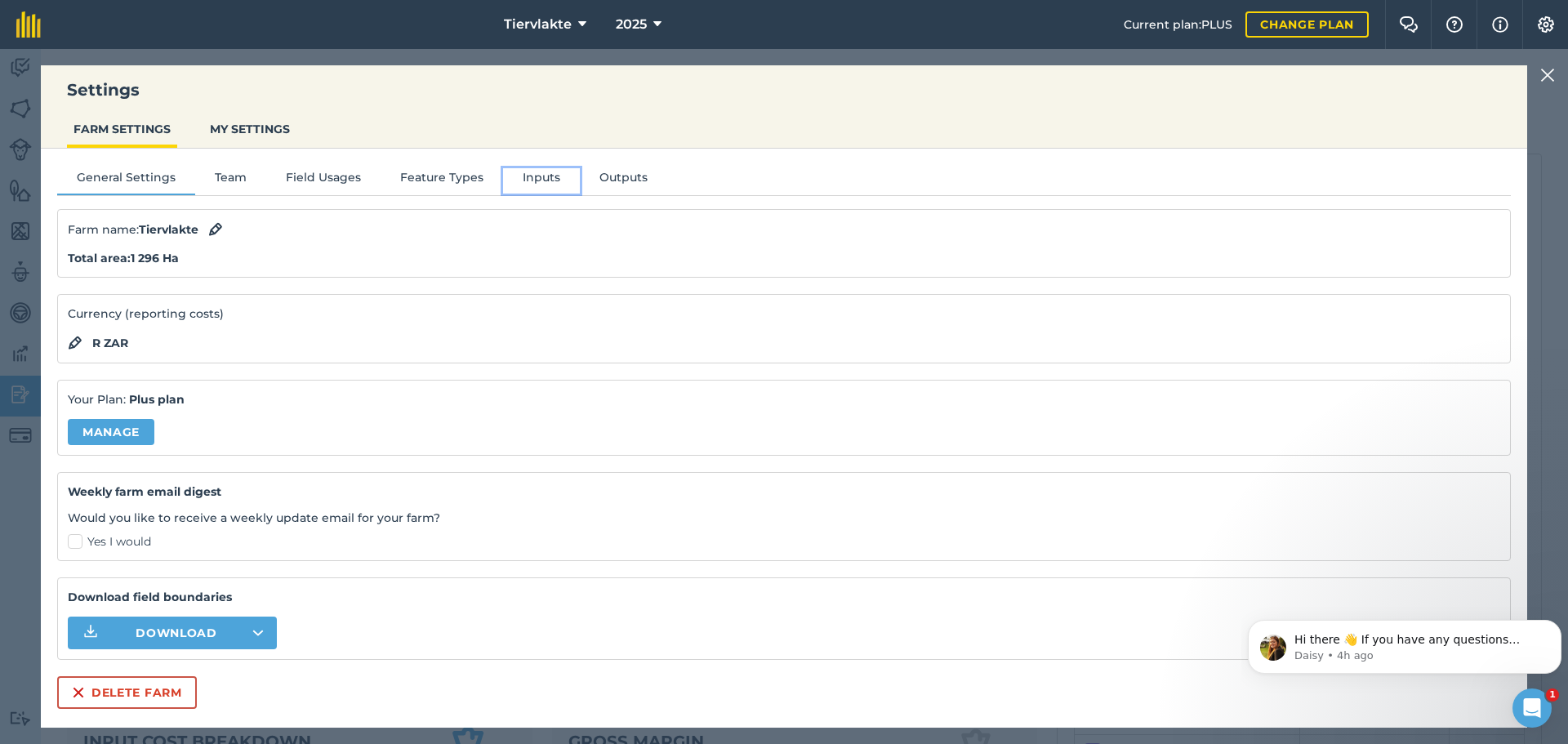
click at [535, 180] on button "Inputs" at bounding box center [542, 180] width 77 height 24
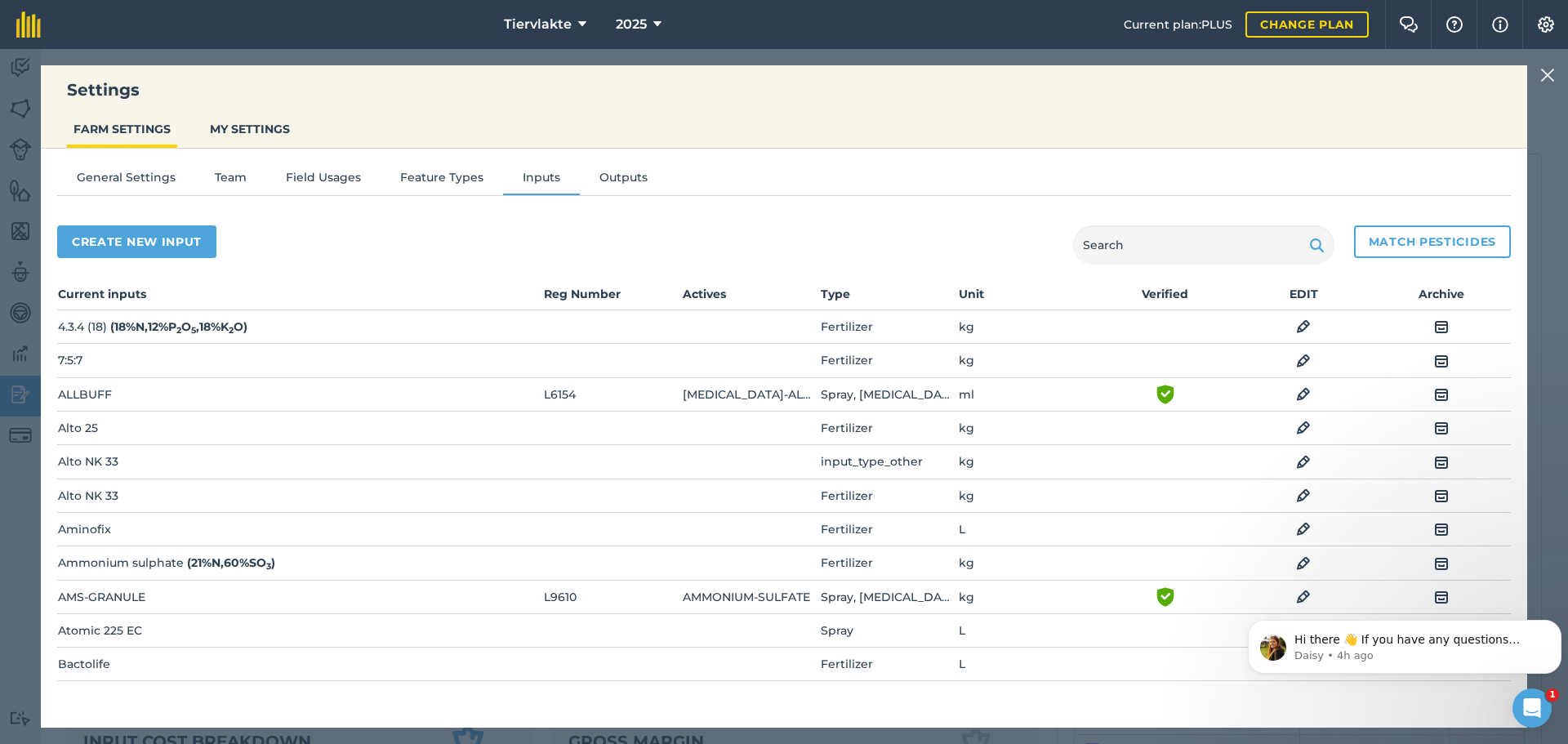
click at [1548, 76] on img at bounding box center [1548, 74] width 15 height 19
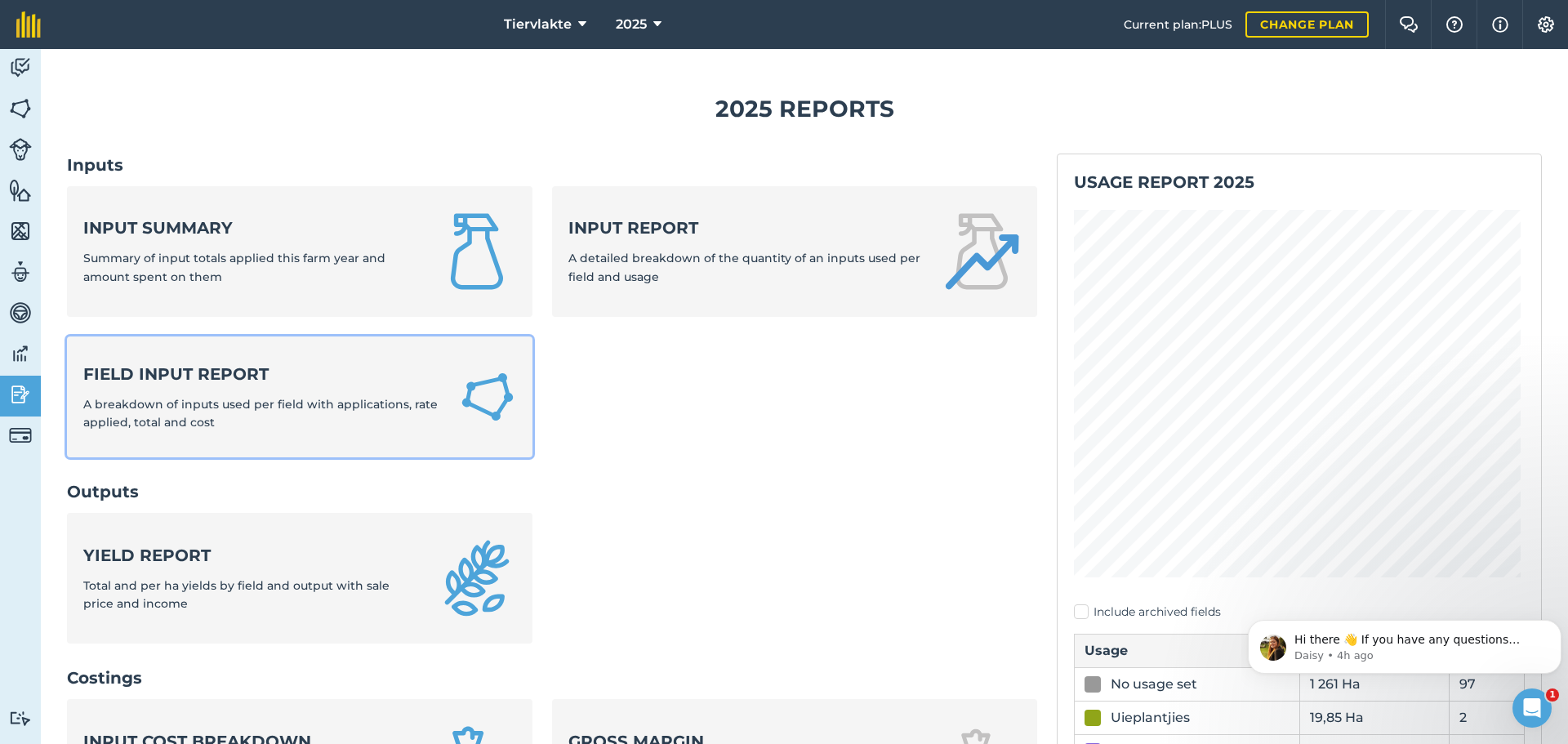
click at [185, 377] on strong "Field Input Report" at bounding box center [261, 373] width 356 height 23
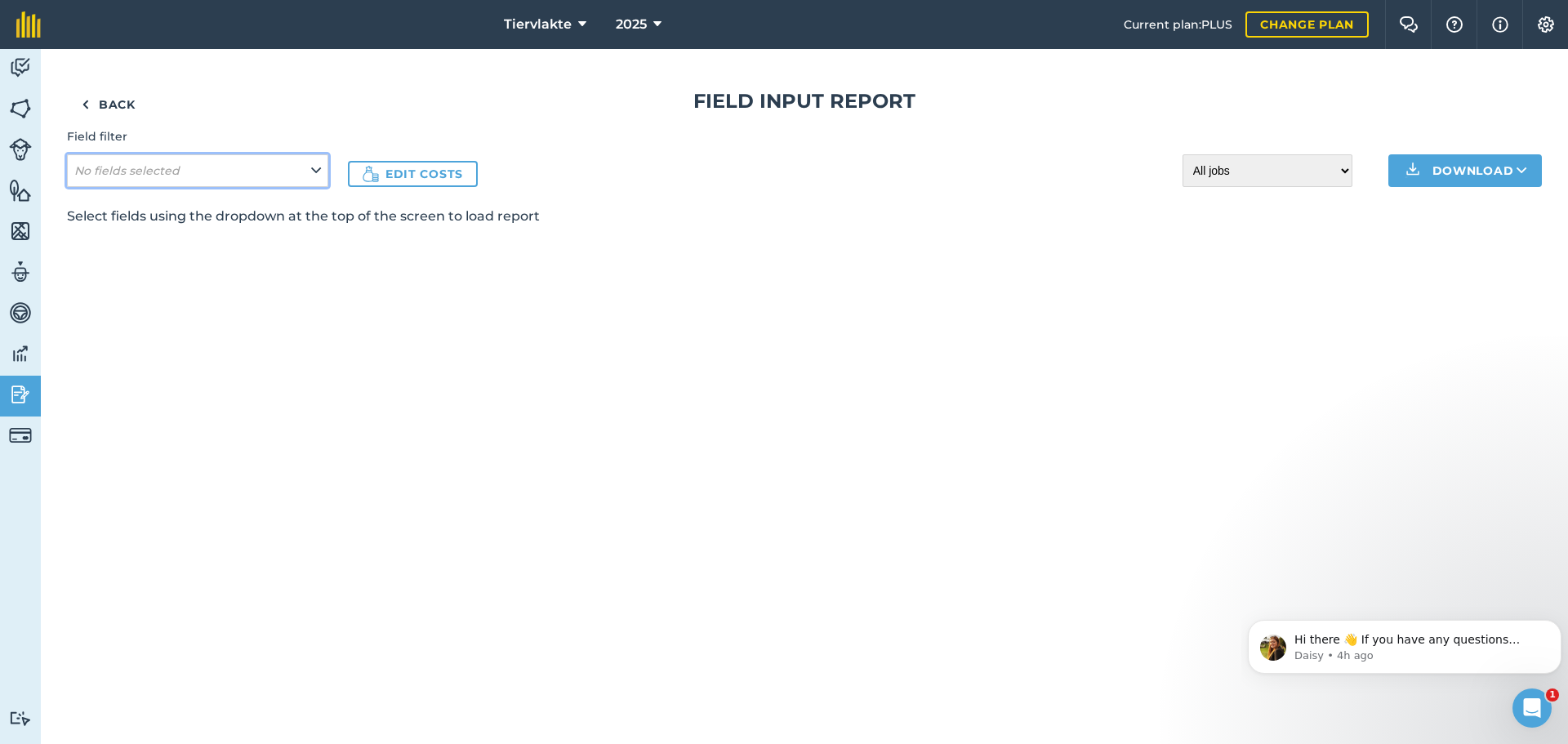
click at [315, 167] on icon at bounding box center [316, 171] width 10 height 18
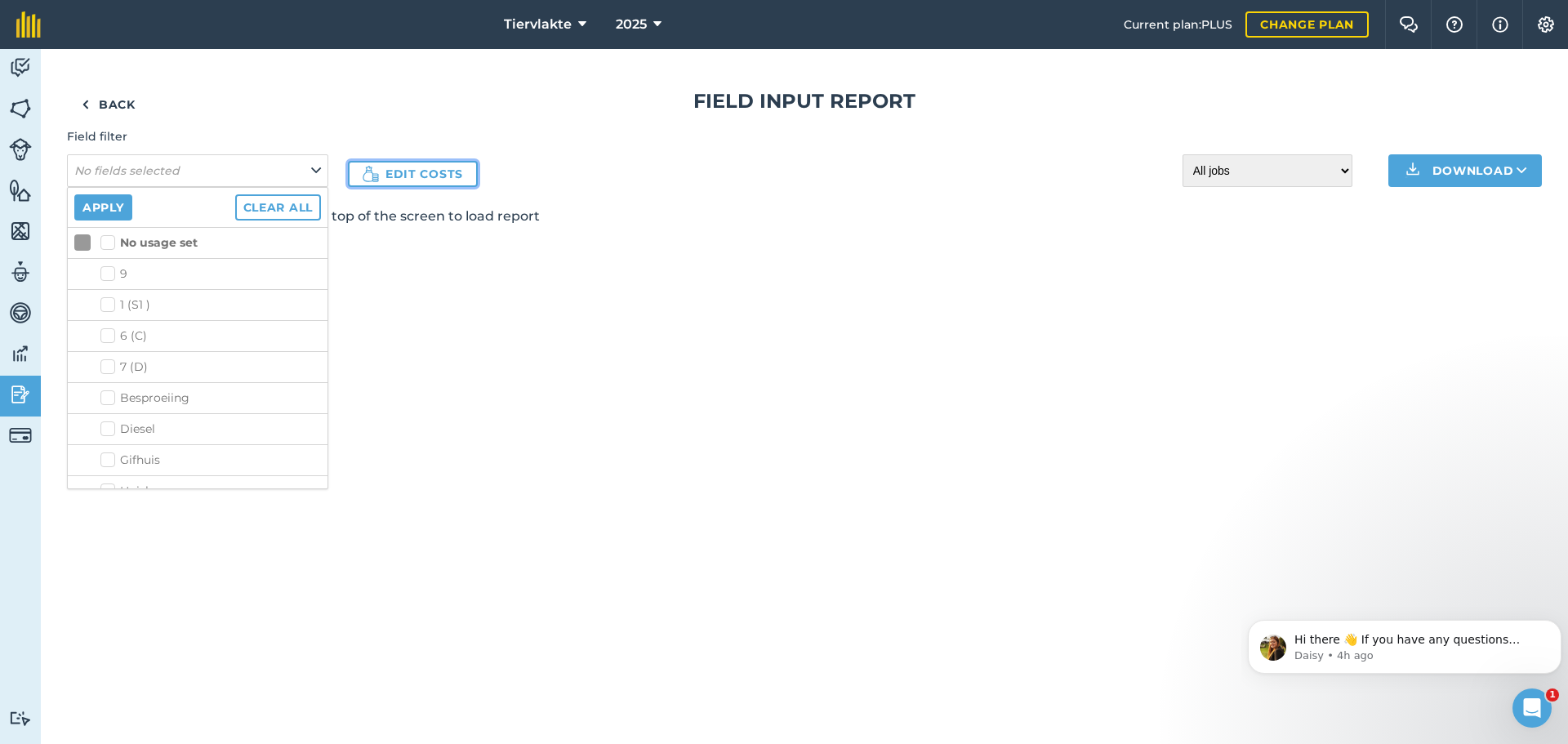
click at [391, 172] on link "Edit costs" at bounding box center [413, 174] width 130 height 26
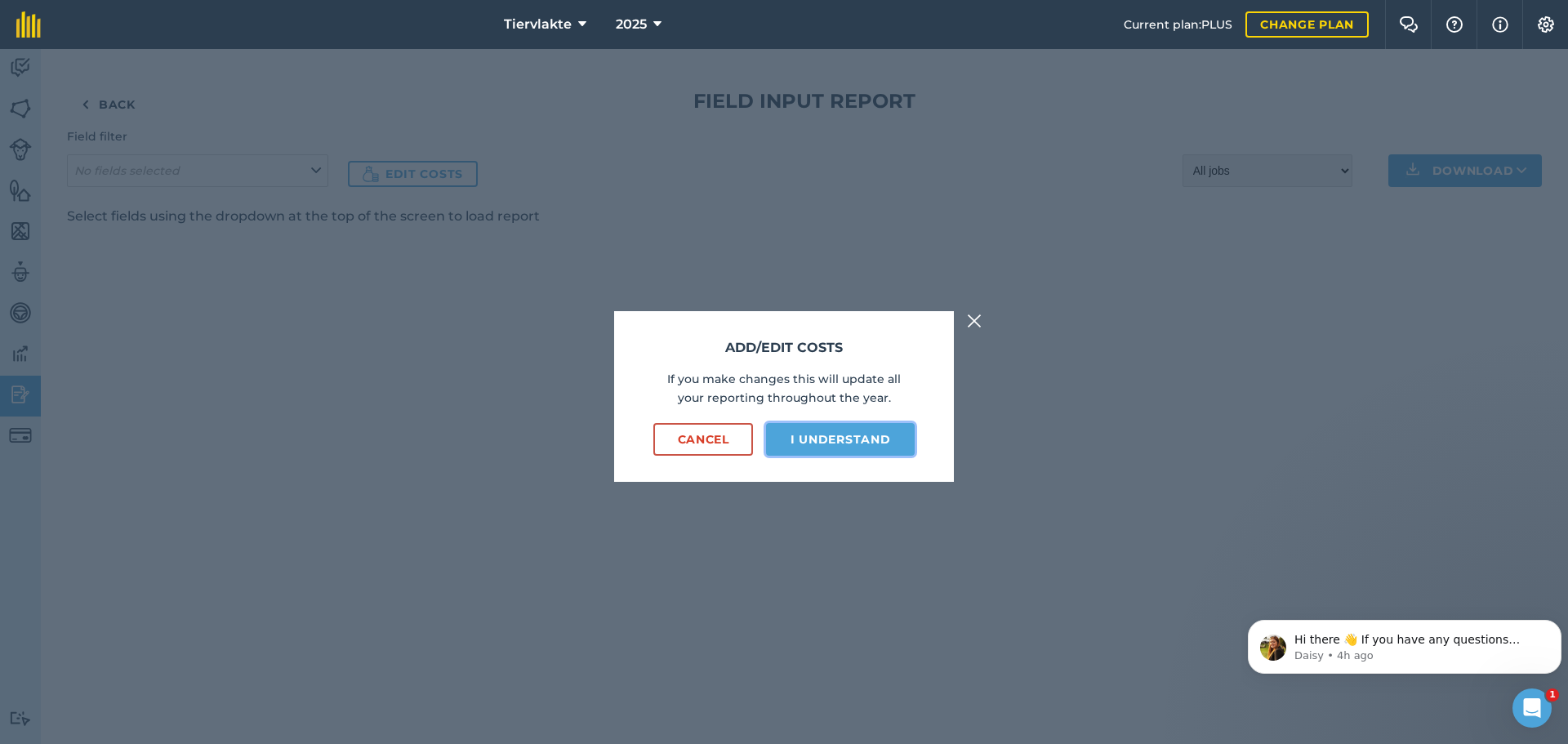
click at [821, 447] on button "I understand" at bounding box center [840, 439] width 149 height 33
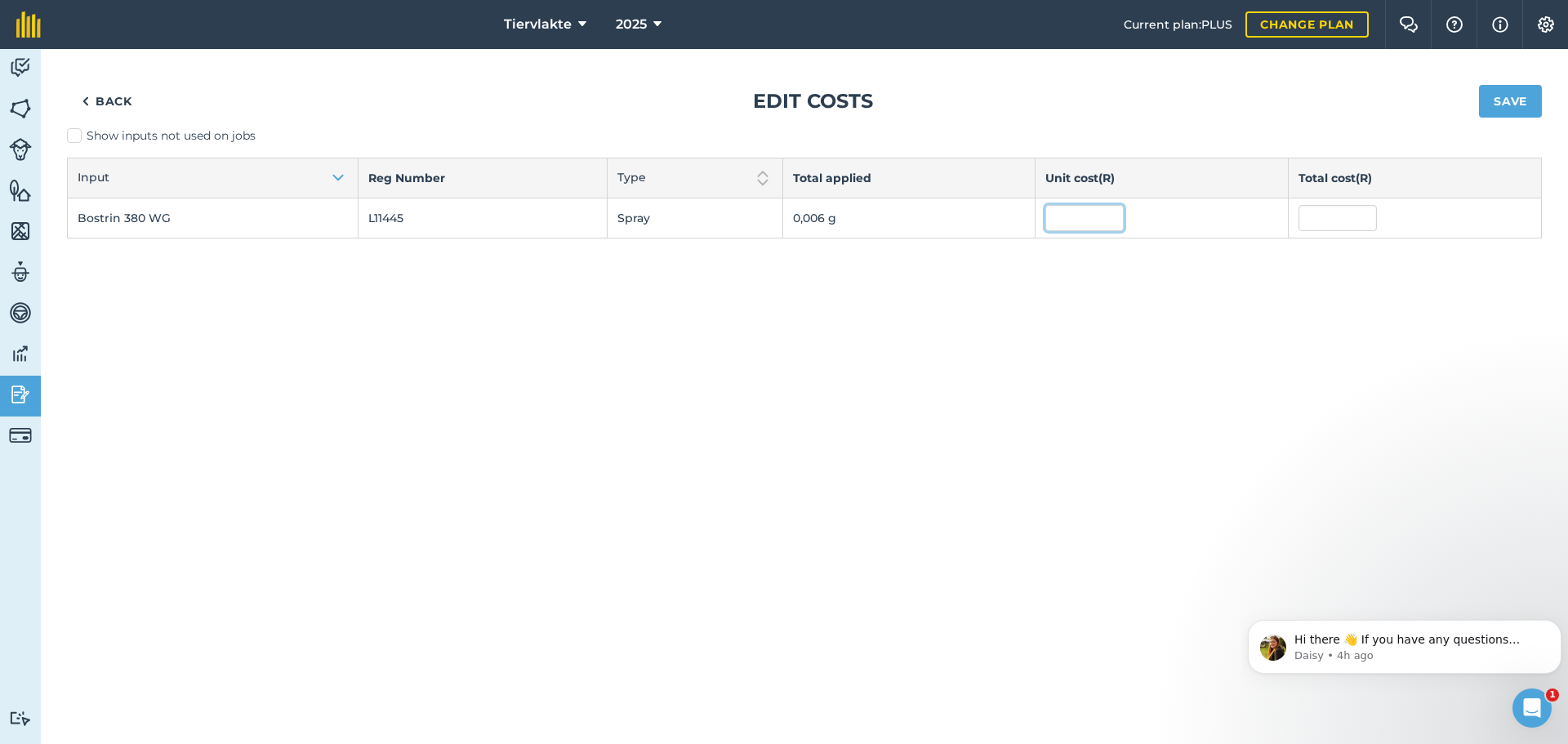
click at [1070, 220] on input "text" at bounding box center [1085, 218] width 78 height 26
type input "1 164"
type input "6,9839995344"
click at [1504, 107] on button "Save" at bounding box center [1510, 101] width 63 height 33
